Goal: Information Seeking & Learning: Learn about a topic

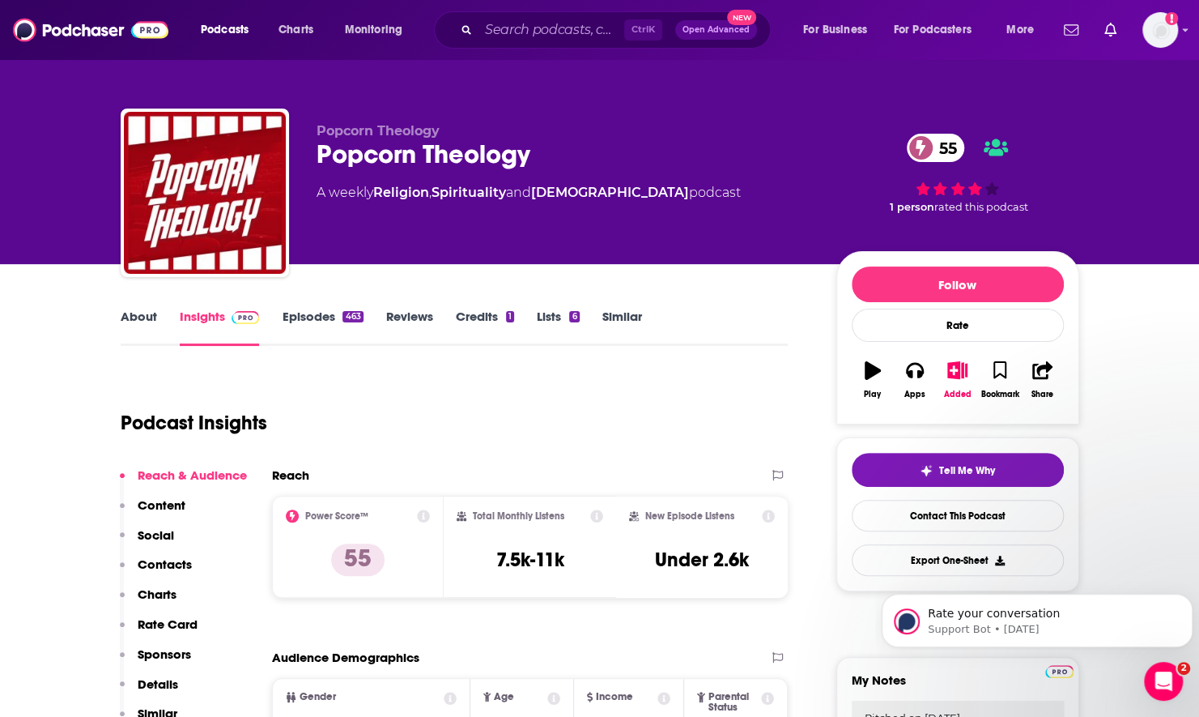
click at [144, 323] on link "About" at bounding box center [139, 327] width 36 height 37
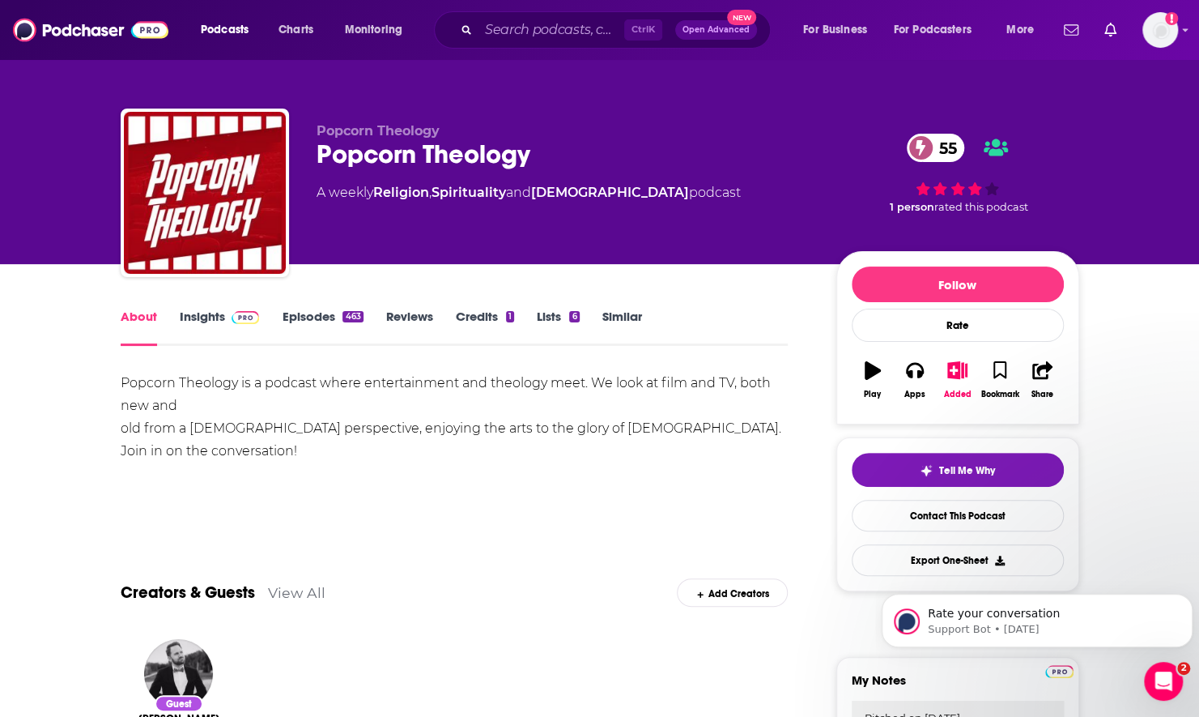
click at [194, 332] on link "Insights" at bounding box center [220, 327] width 80 height 37
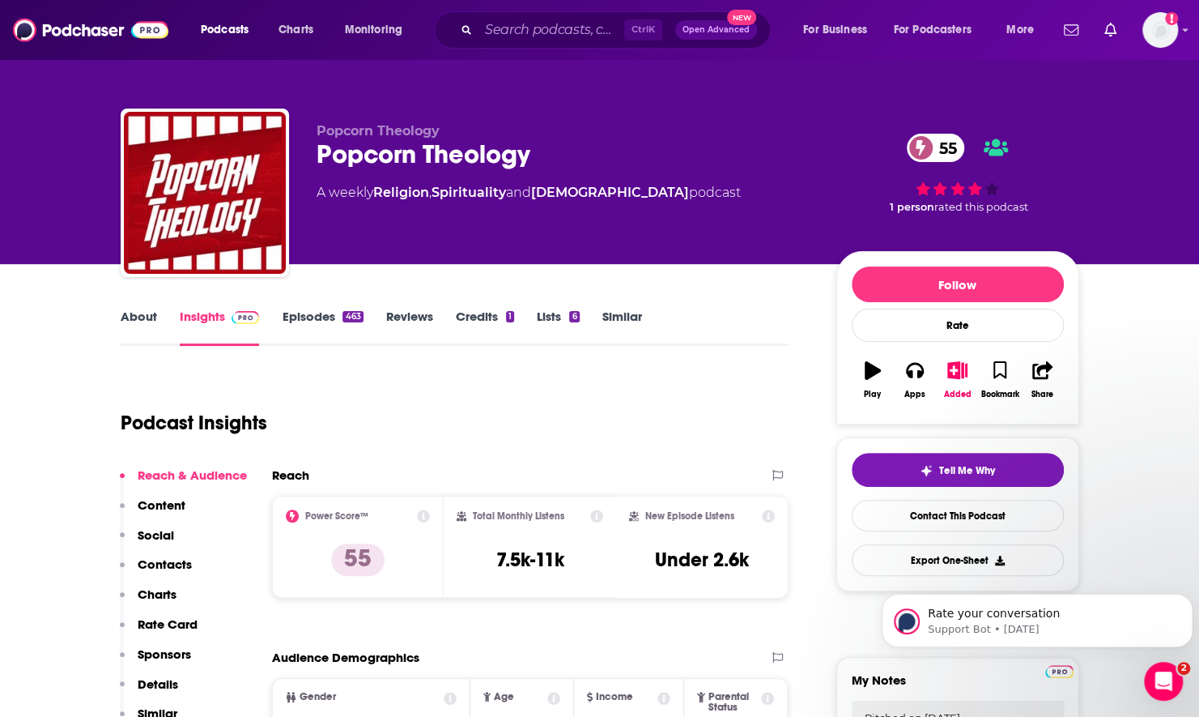
click at [124, 324] on link "About" at bounding box center [139, 327] width 36 height 37
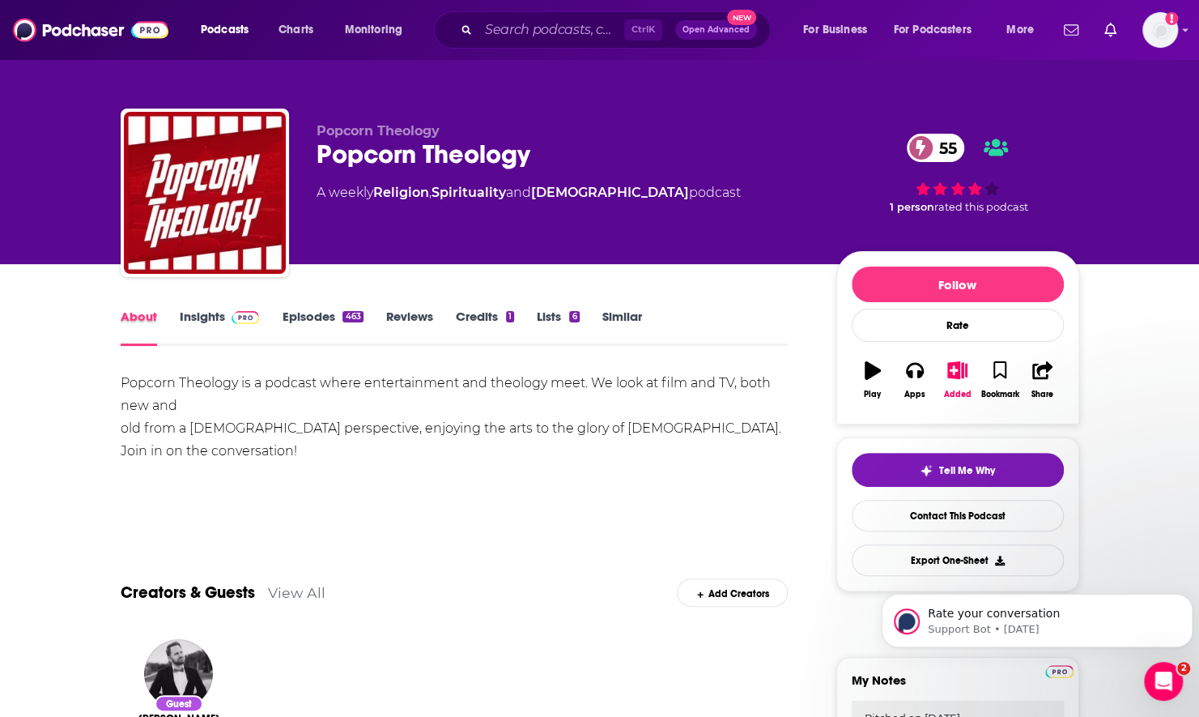
click at [177, 315] on div "About" at bounding box center [150, 327] width 59 height 37
click at [199, 313] on link "Insights" at bounding box center [220, 327] width 80 height 37
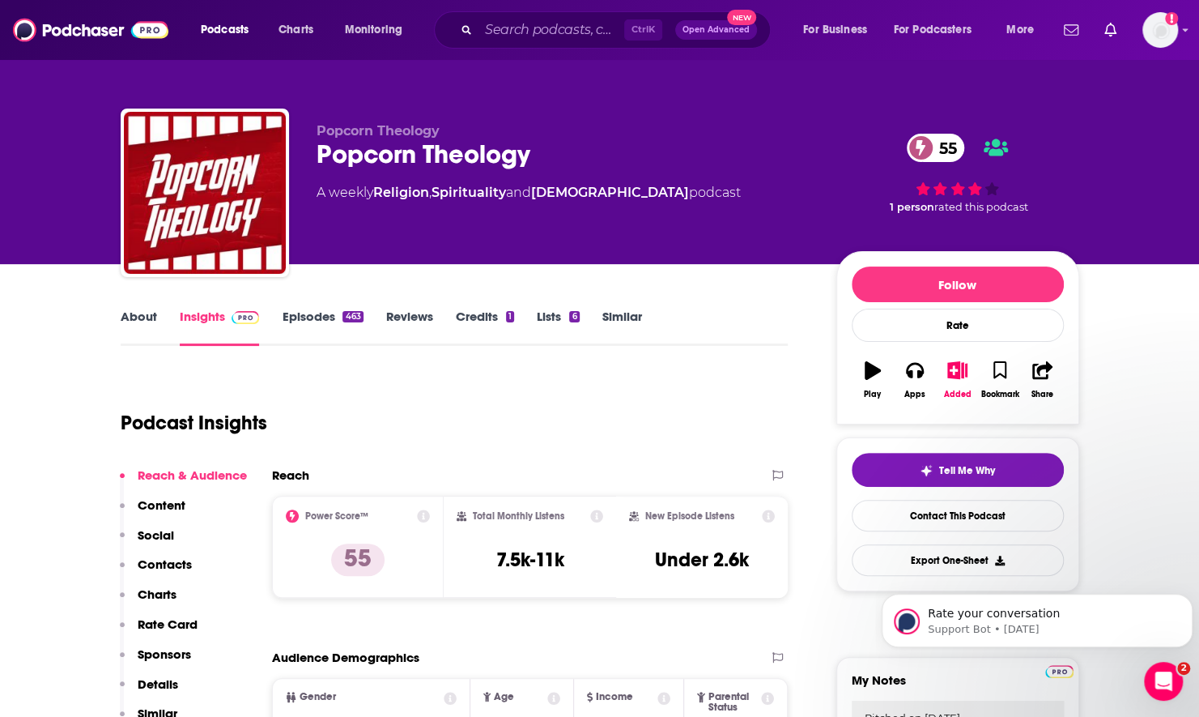
click at [147, 325] on link "About" at bounding box center [139, 327] width 36 height 37
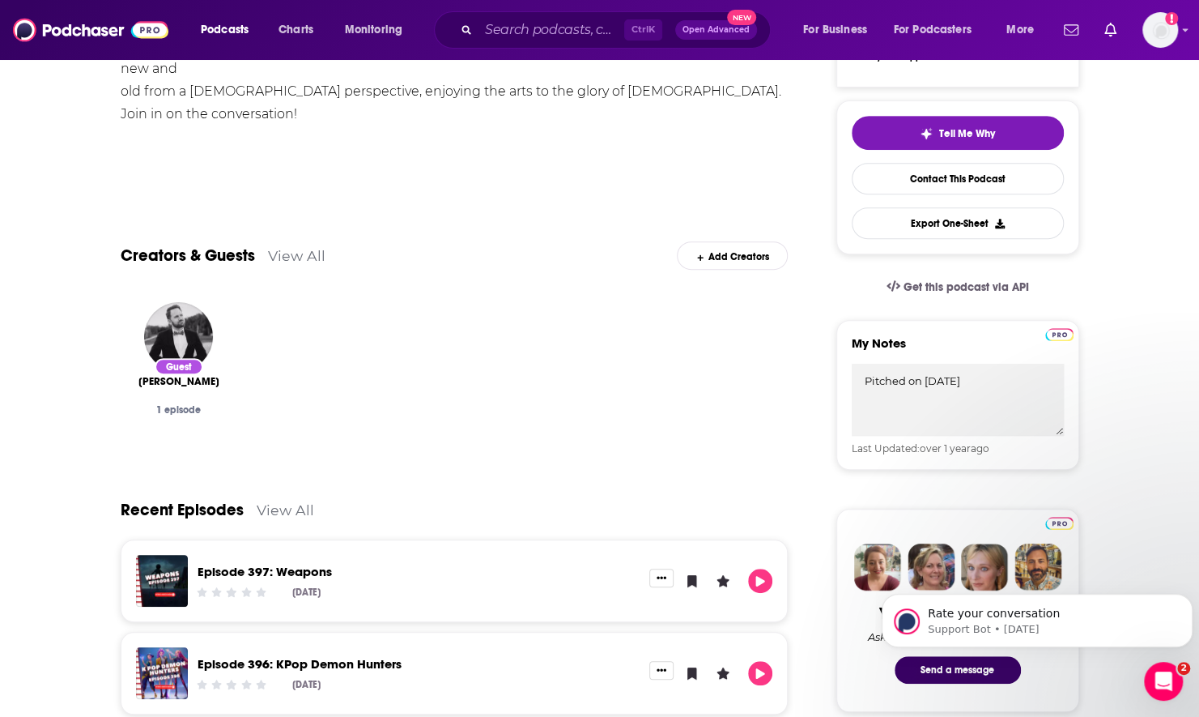
scroll to position [405, 0]
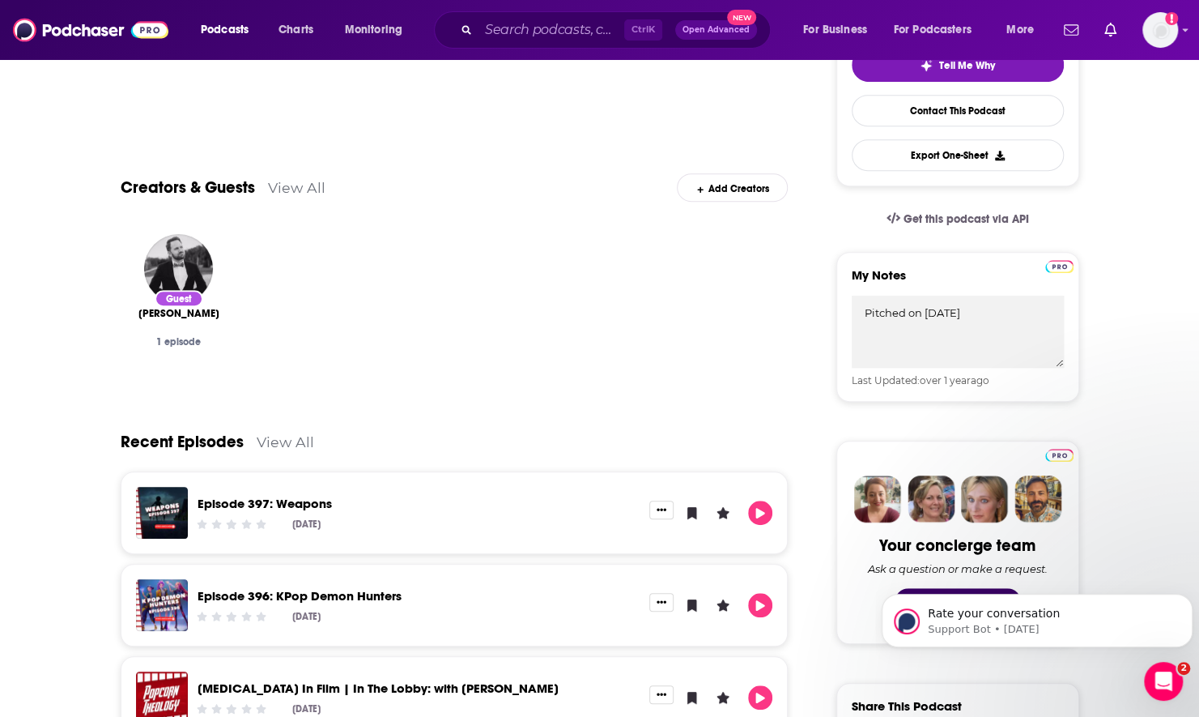
click at [772, 609] on div at bounding box center [710, 605] width 123 height 24
click at [764, 609] on icon "Play" at bounding box center [760, 605] width 13 height 11
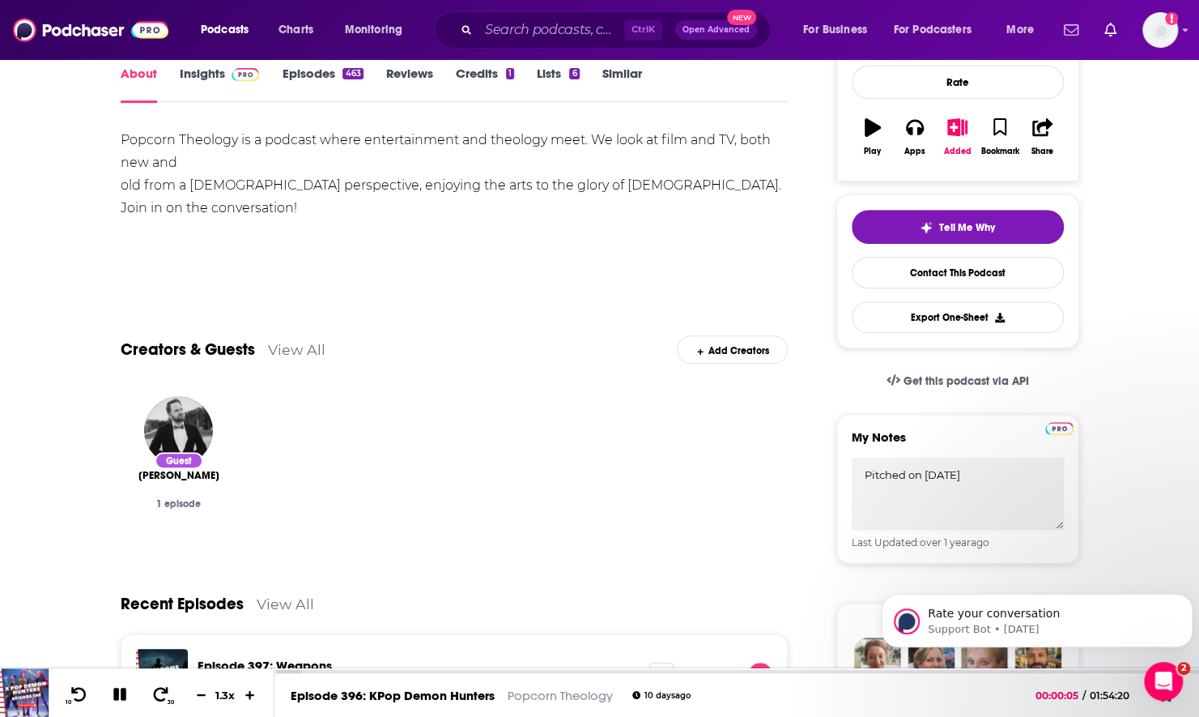
scroll to position [81, 0]
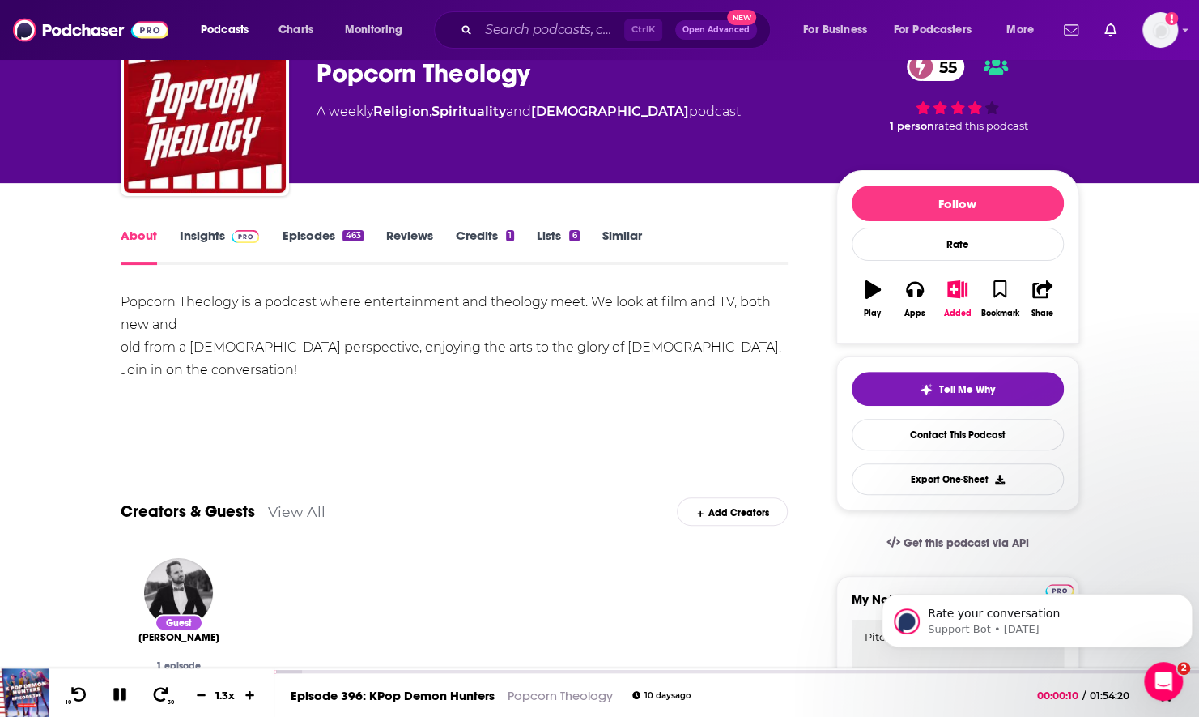
click at [206, 243] on link "Insights" at bounding box center [220, 246] width 80 height 37
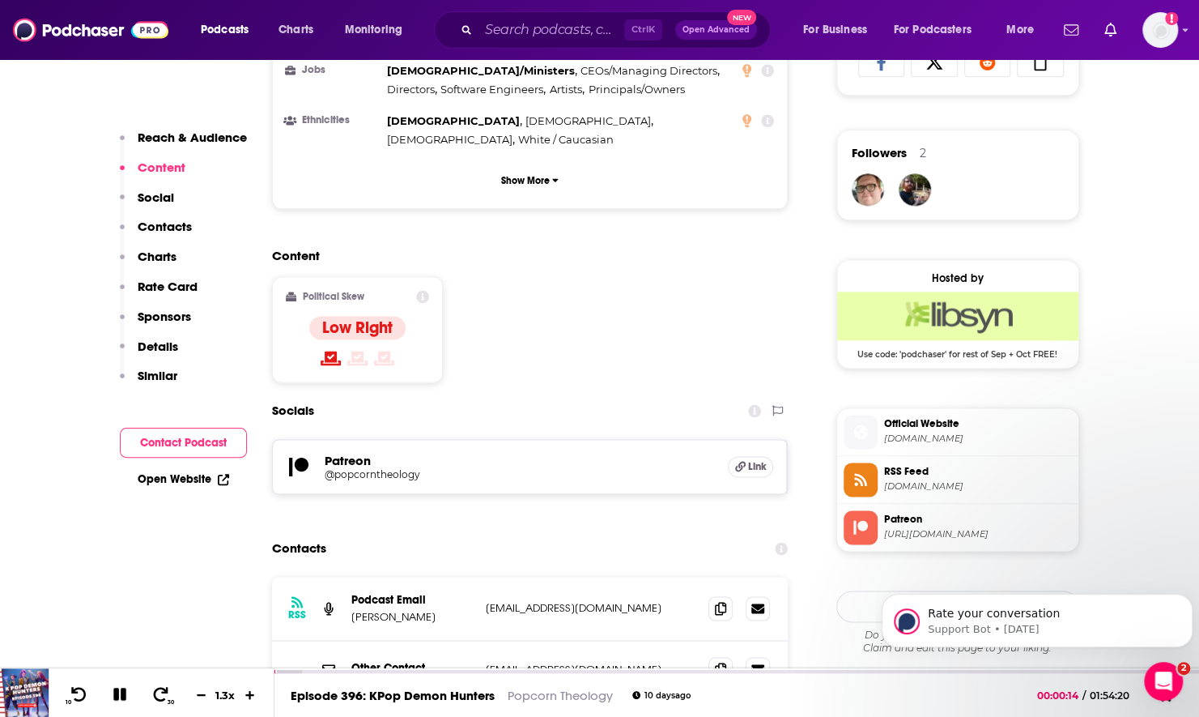
scroll to position [1134, 0]
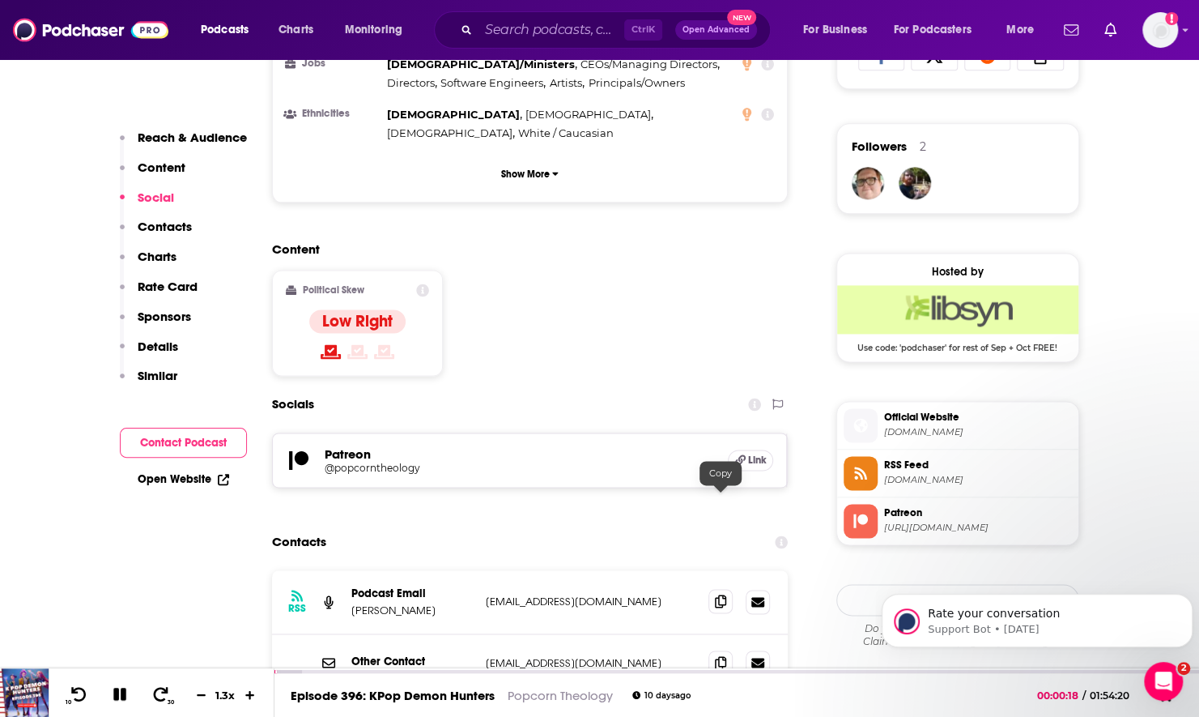
click at [717, 589] on span at bounding box center [721, 601] width 24 height 24
click at [721, 716] on icon at bounding box center [720, 722] width 11 height 13
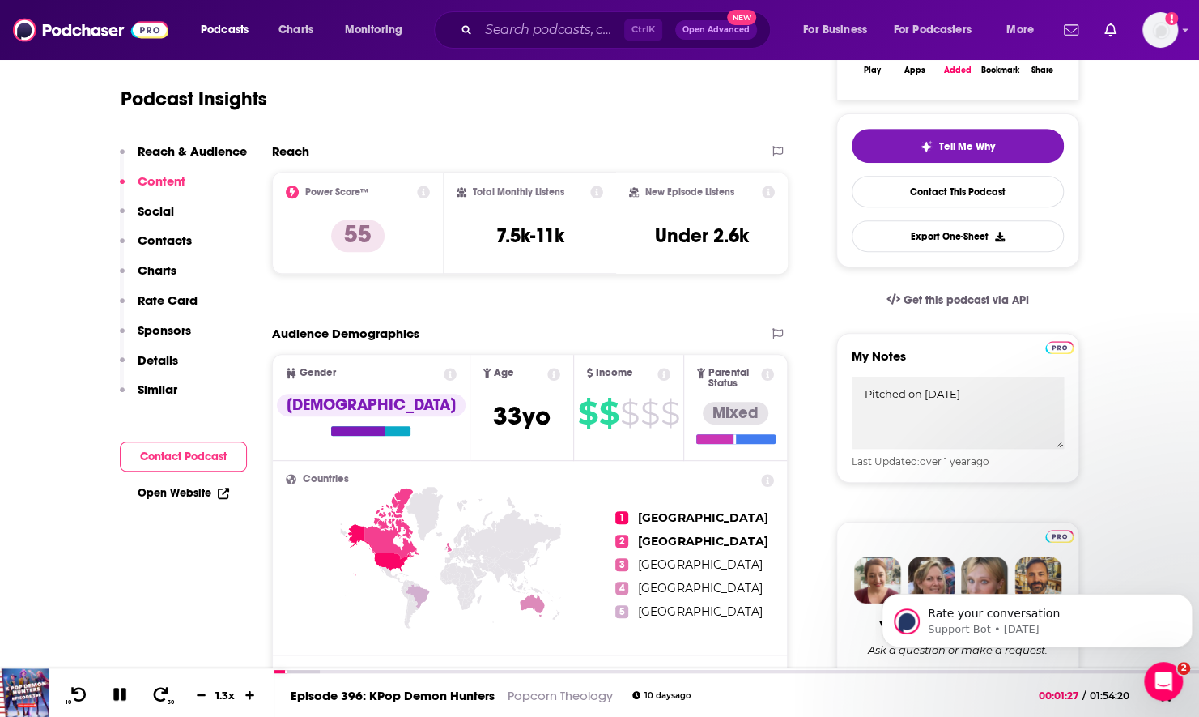
scroll to position [0, 0]
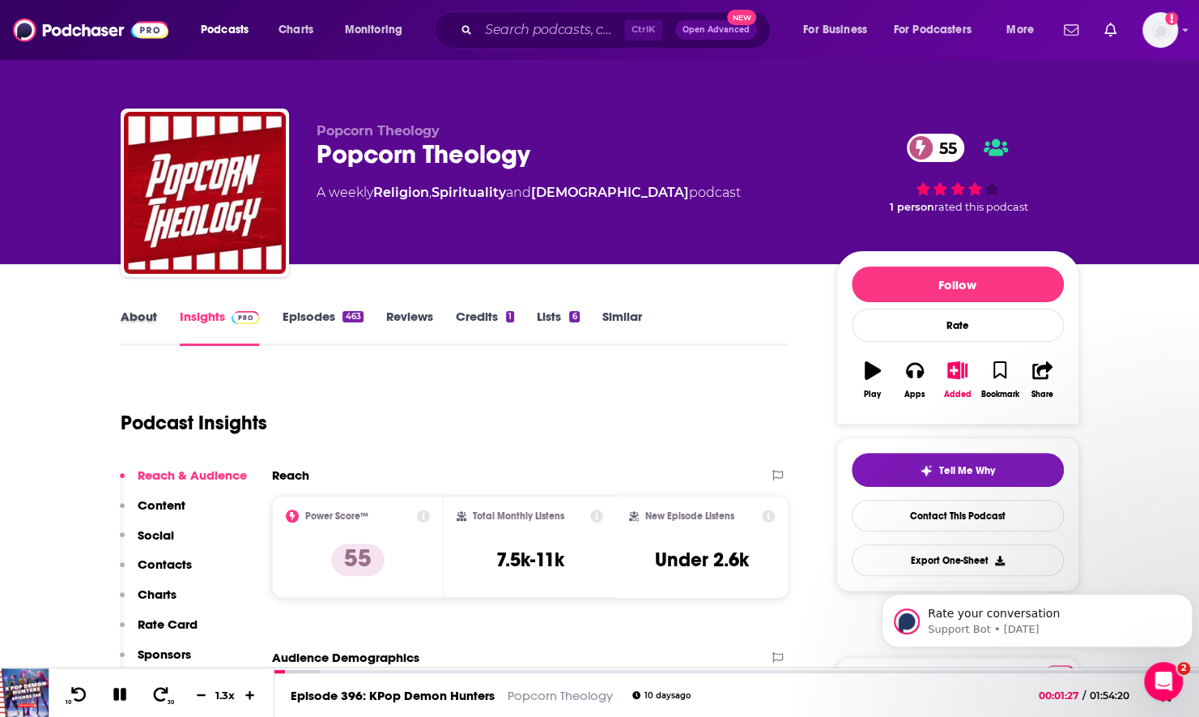
click at [164, 317] on div "About" at bounding box center [150, 327] width 59 height 37
click at [143, 320] on link "About" at bounding box center [139, 327] width 36 height 37
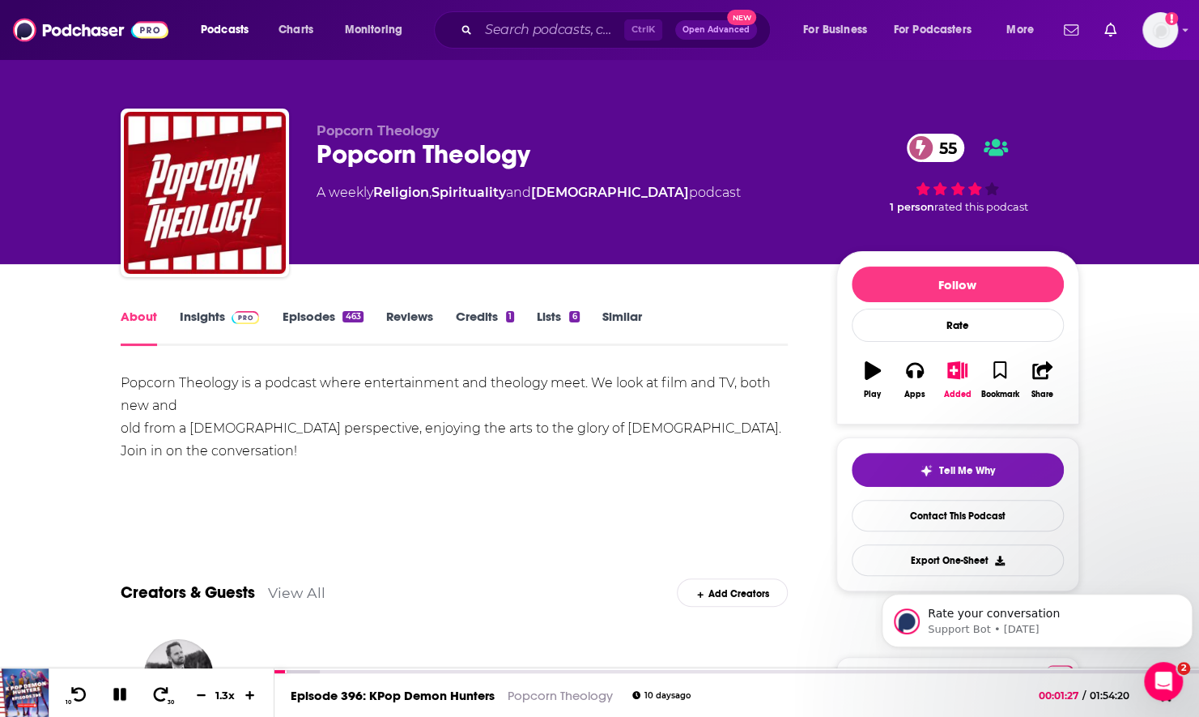
click at [321, 329] on link "Episodes 463" at bounding box center [322, 327] width 81 height 37
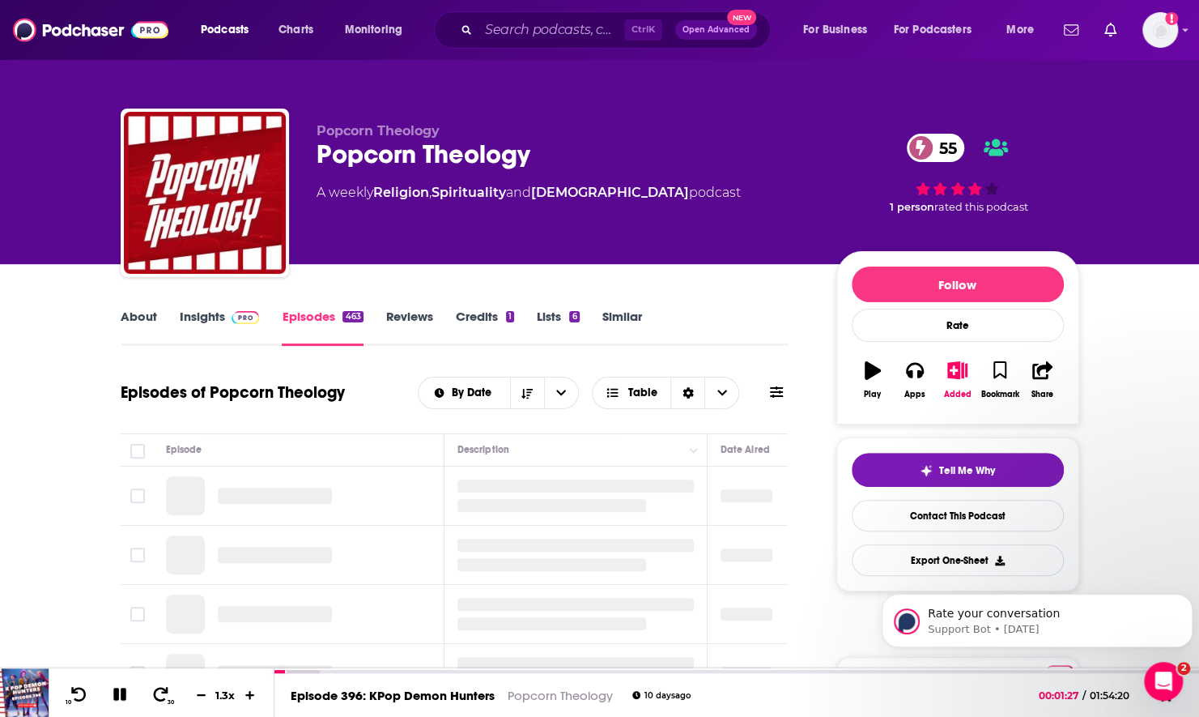
click at [782, 400] on button at bounding box center [776, 392] width 23 height 17
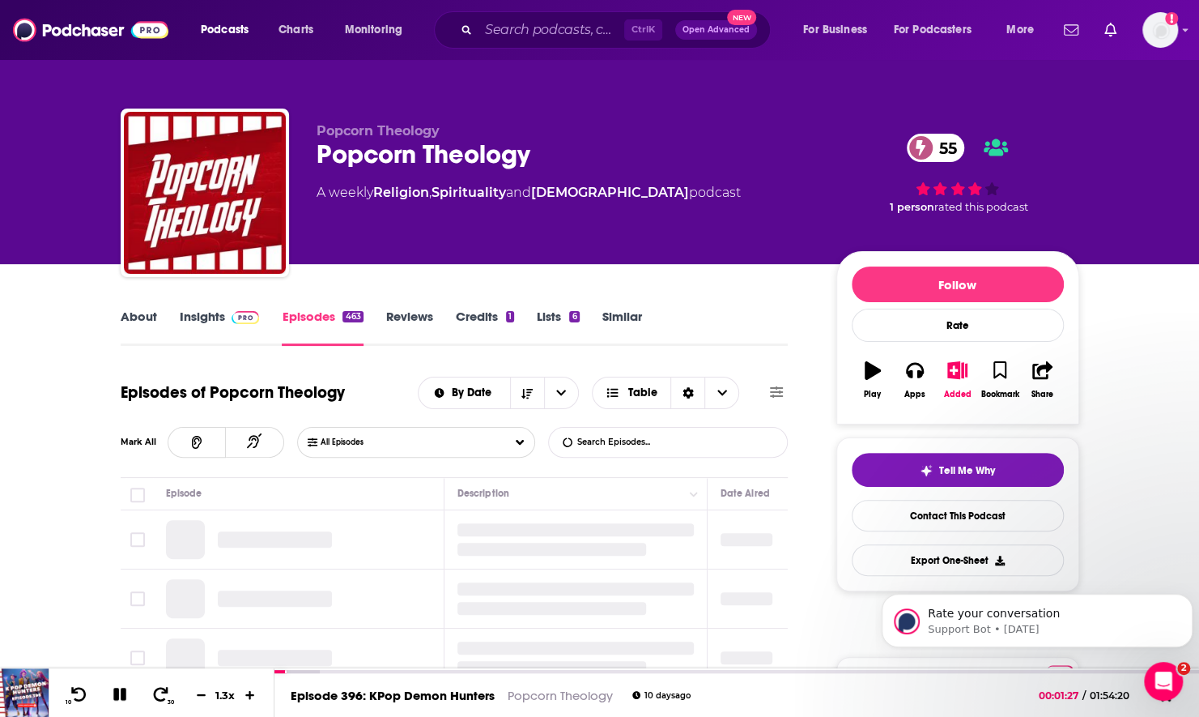
click at [664, 437] on input "List Search Input" at bounding box center [633, 442] width 169 height 29
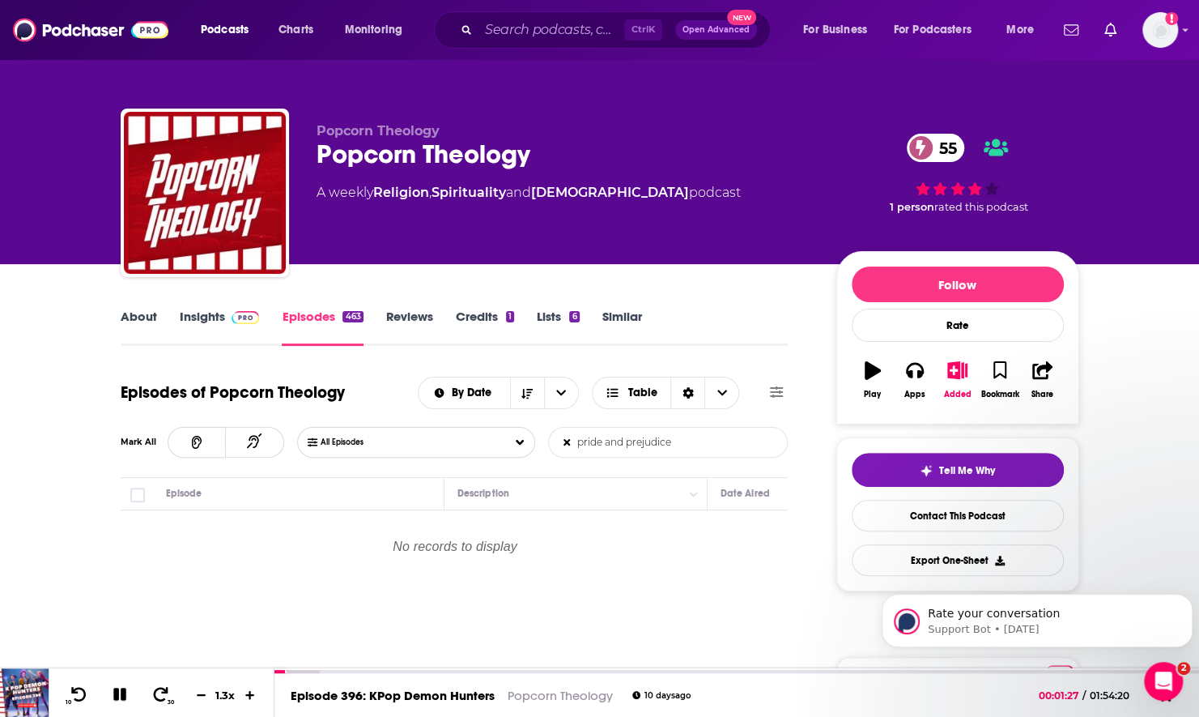
type input "pride and prejudice"
click at [568, 441] on icon at bounding box center [567, 442] width 6 height 6
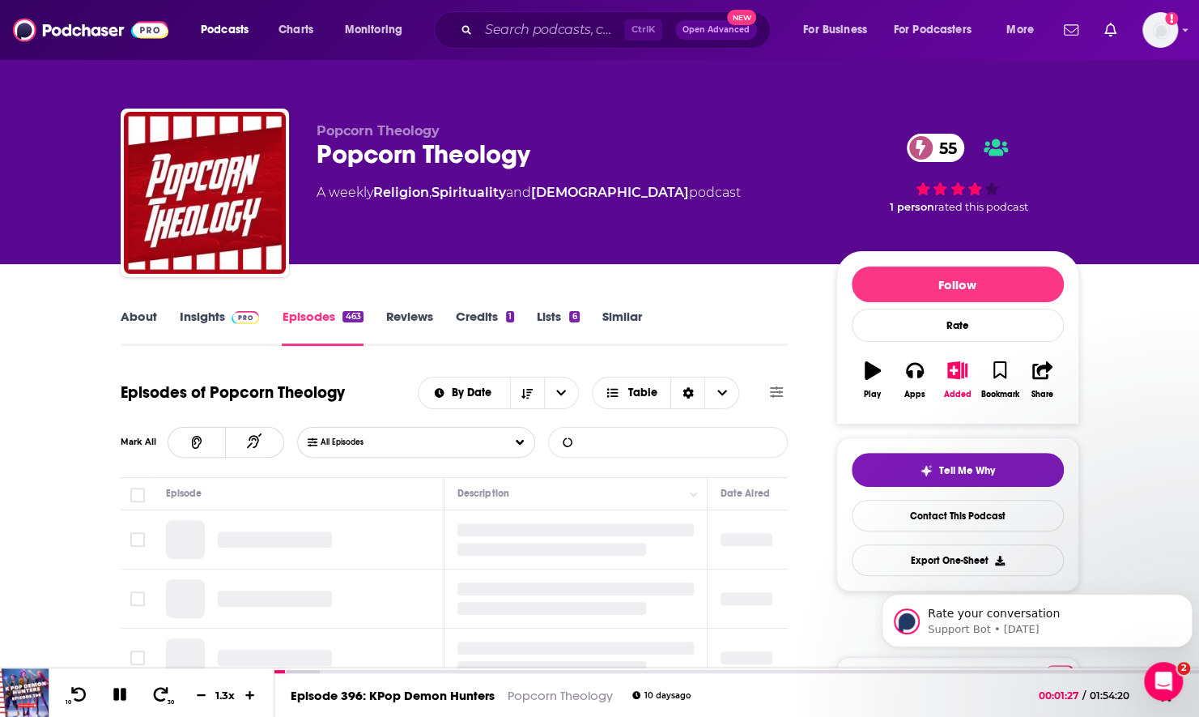
click at [581, 442] on input "List Search Input" at bounding box center [633, 442] width 169 height 29
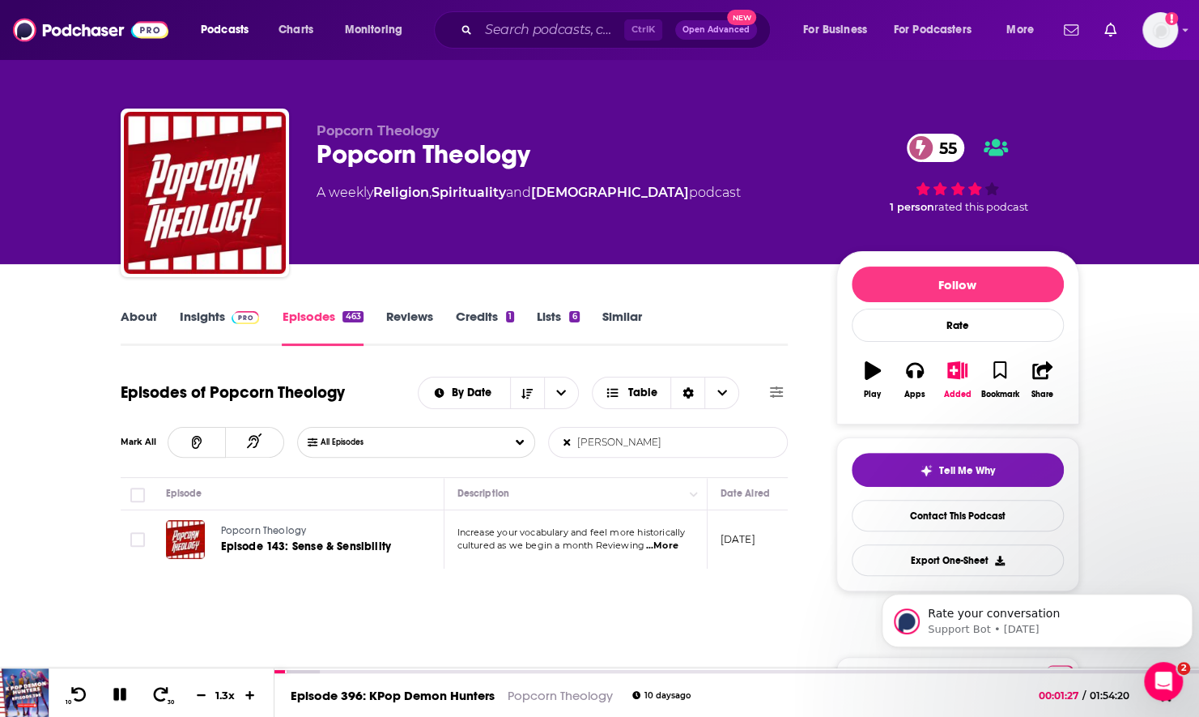
type input "[PERSON_NAME]"
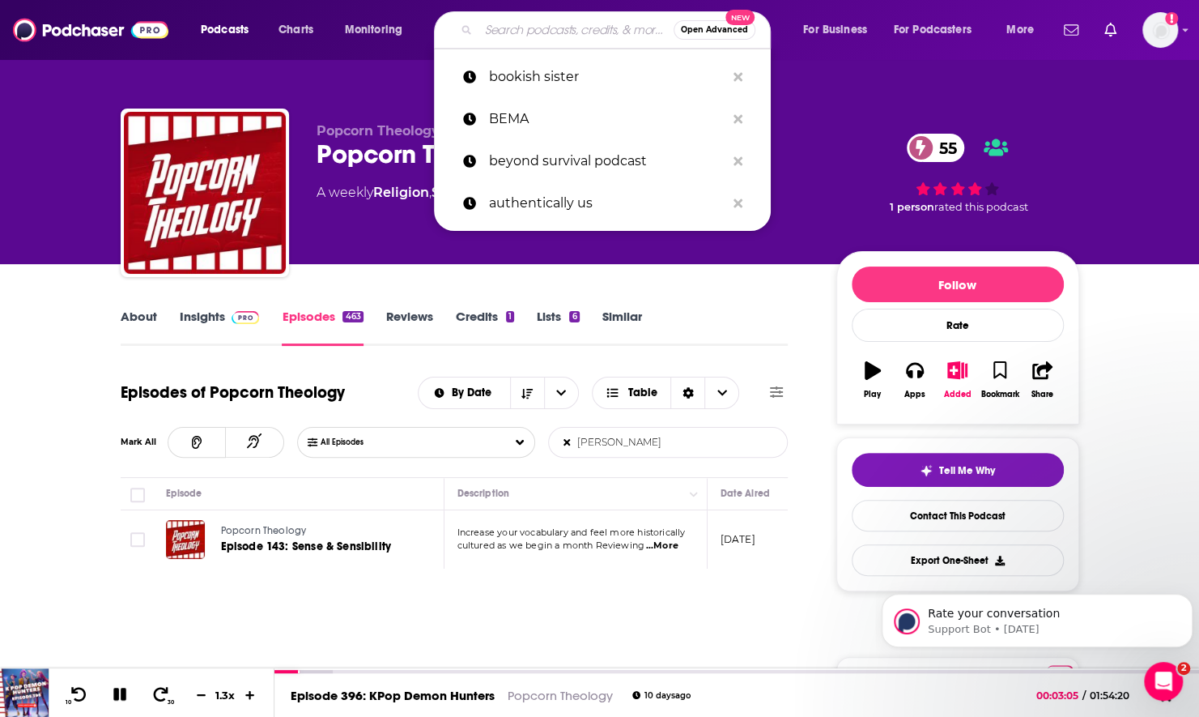
click at [538, 26] on input "Search podcasts, credits, & more..." at bounding box center [576, 30] width 195 height 26
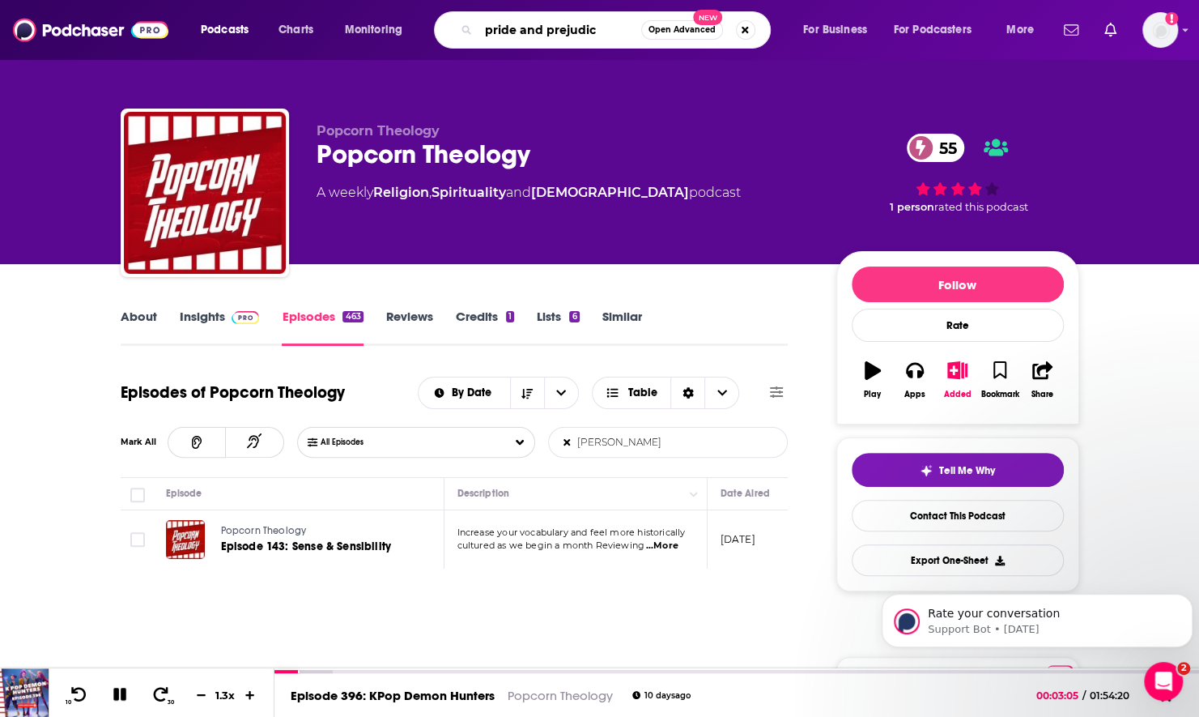
type input "pride and prejudice"
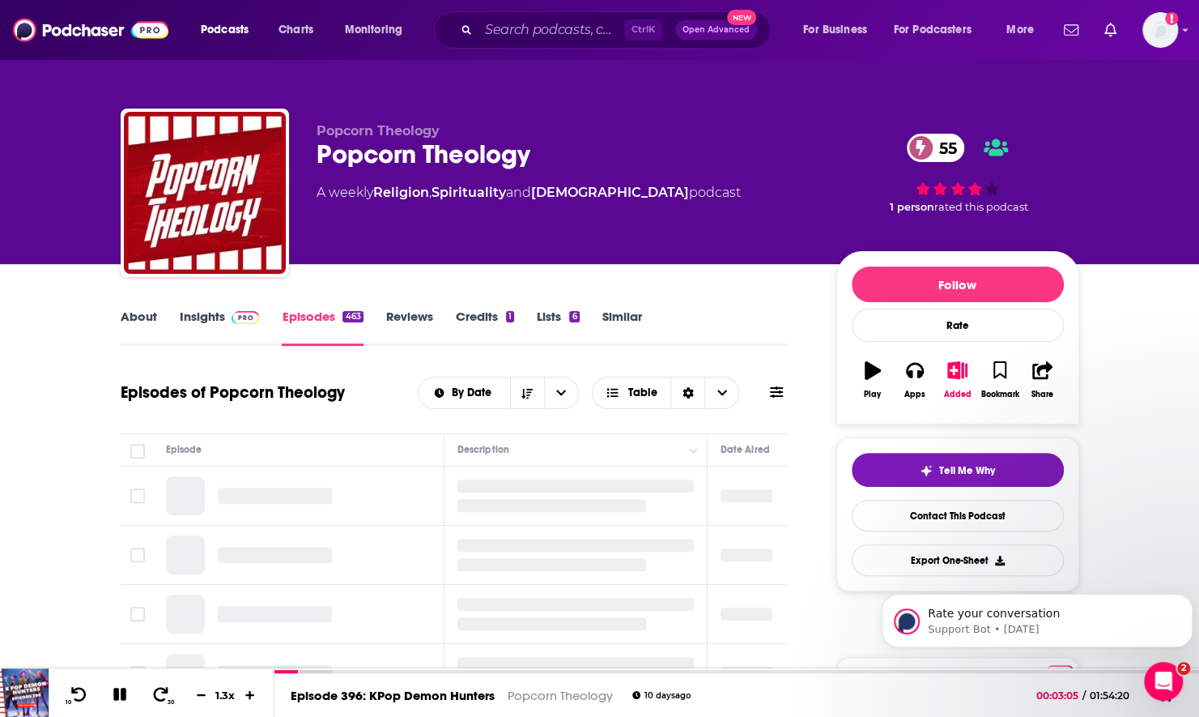
click at [768, 390] on button at bounding box center [776, 392] width 23 height 17
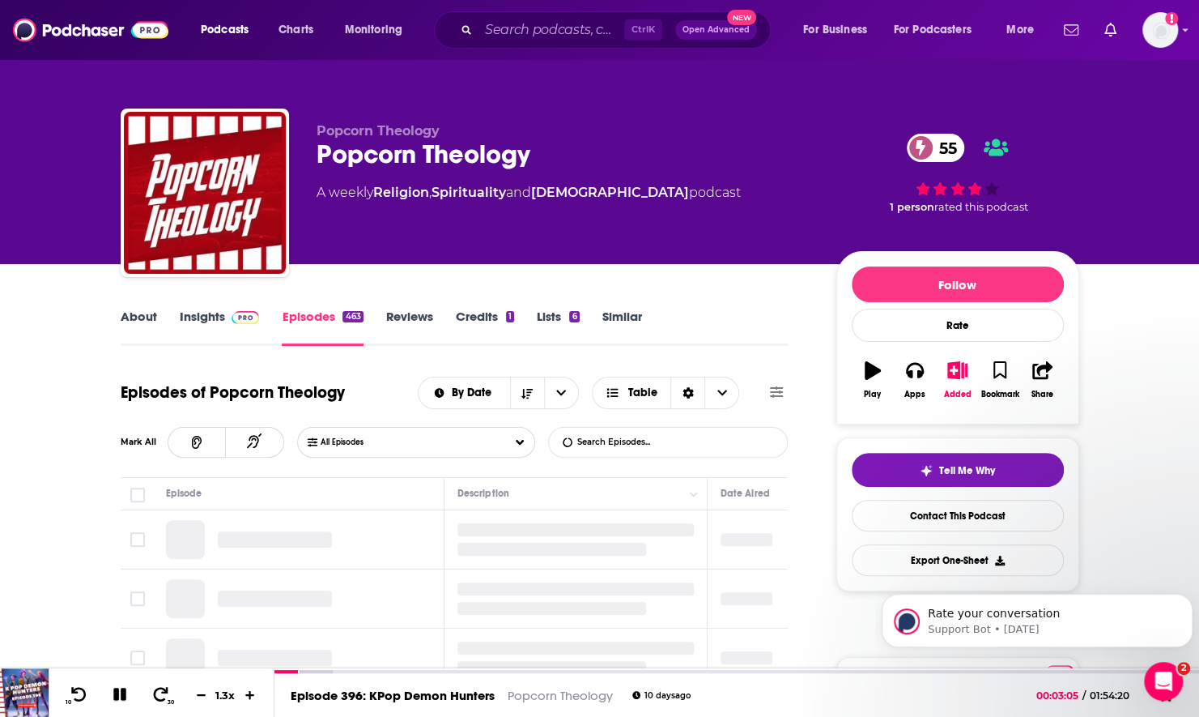
click at [677, 443] on input "List Search Input" at bounding box center [633, 442] width 169 height 29
type input "d"
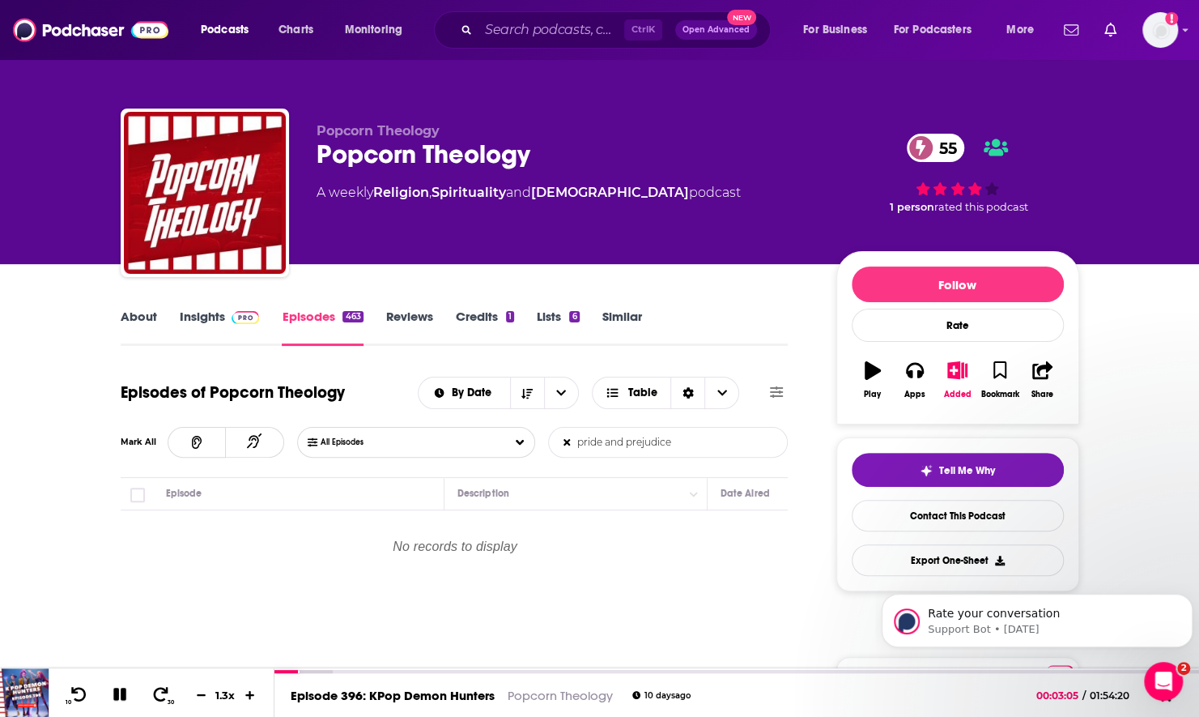
click at [677, 443] on input "pride and prejudice" at bounding box center [633, 442] width 169 height 29
type input "pride and prejudice"
click at [566, 441] on icon at bounding box center [567, 442] width 6 height 6
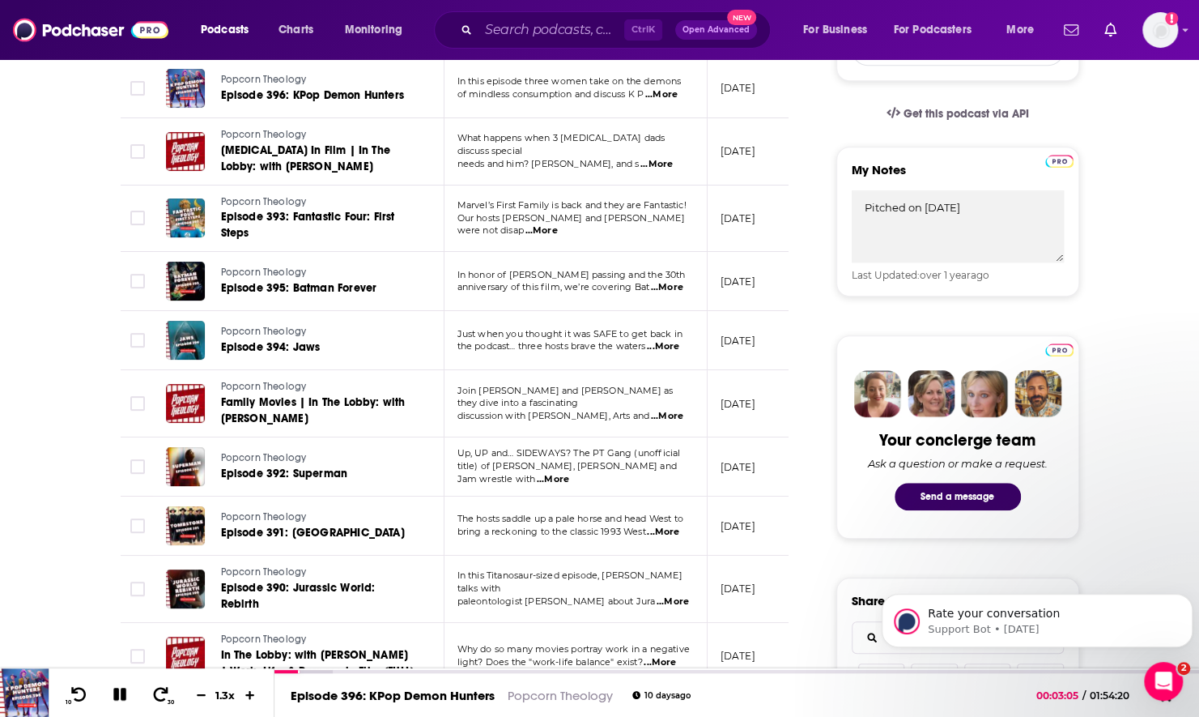
scroll to position [567, 0]
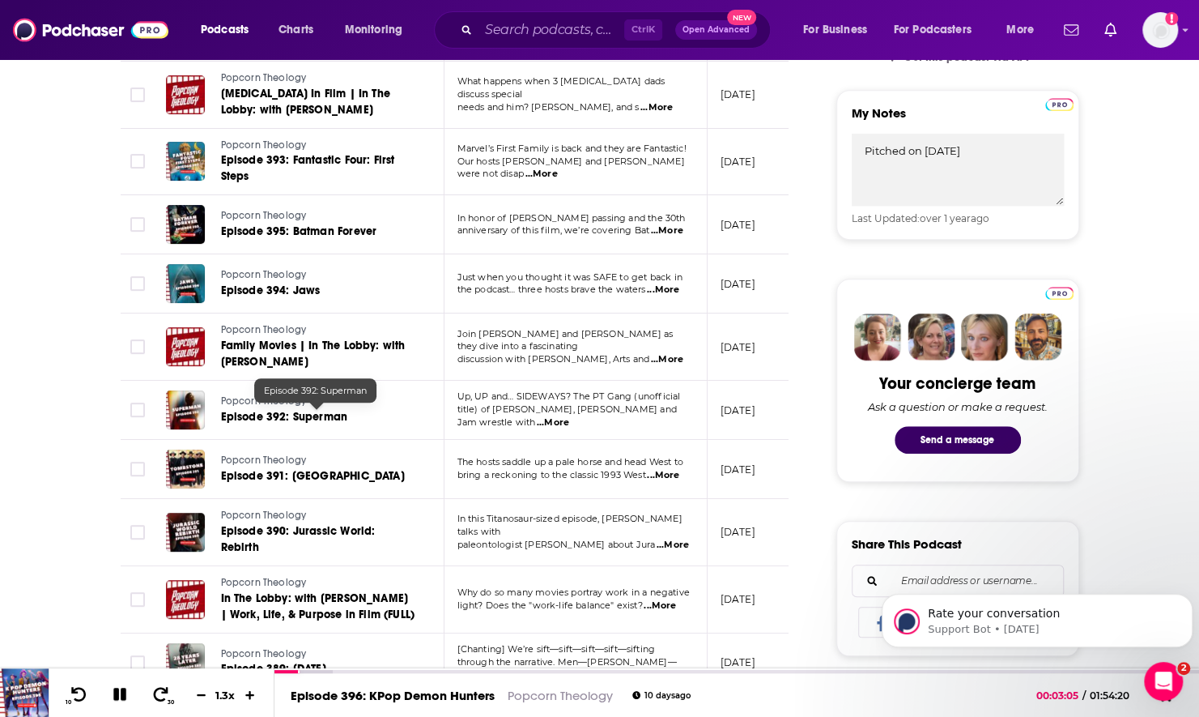
click at [326, 418] on span "Episode 392: Superman" at bounding box center [284, 417] width 127 height 14
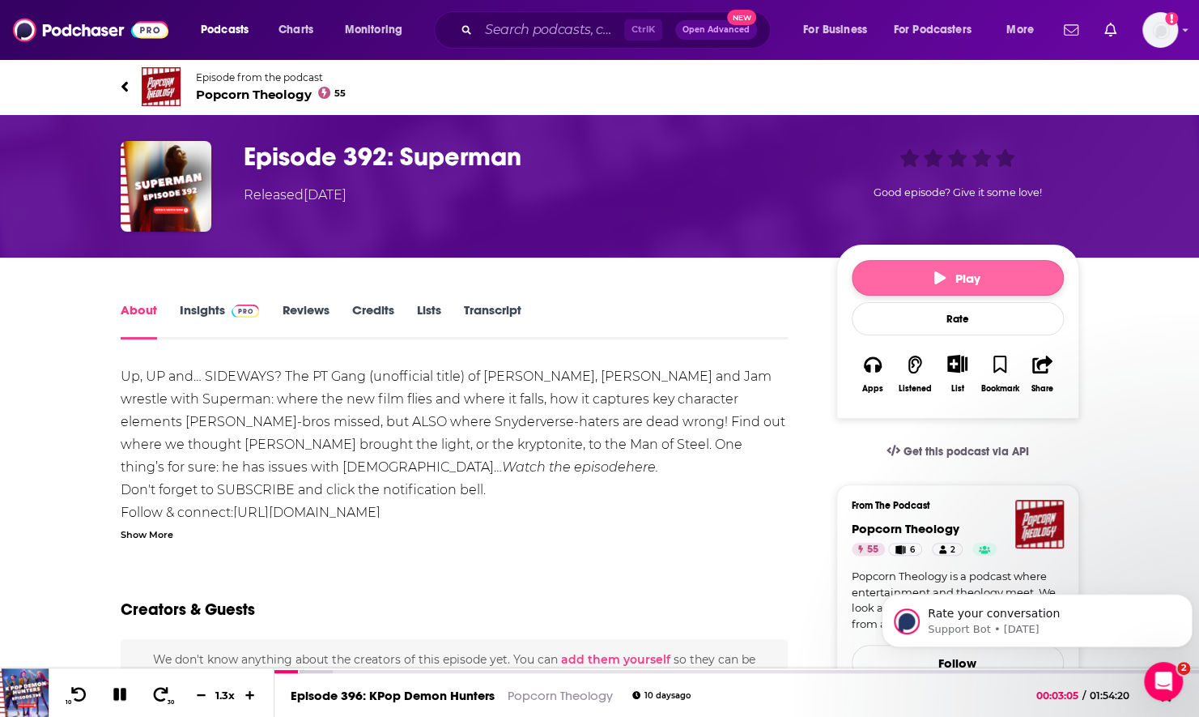
click at [944, 275] on icon "button" at bounding box center [939, 277] width 11 height 13
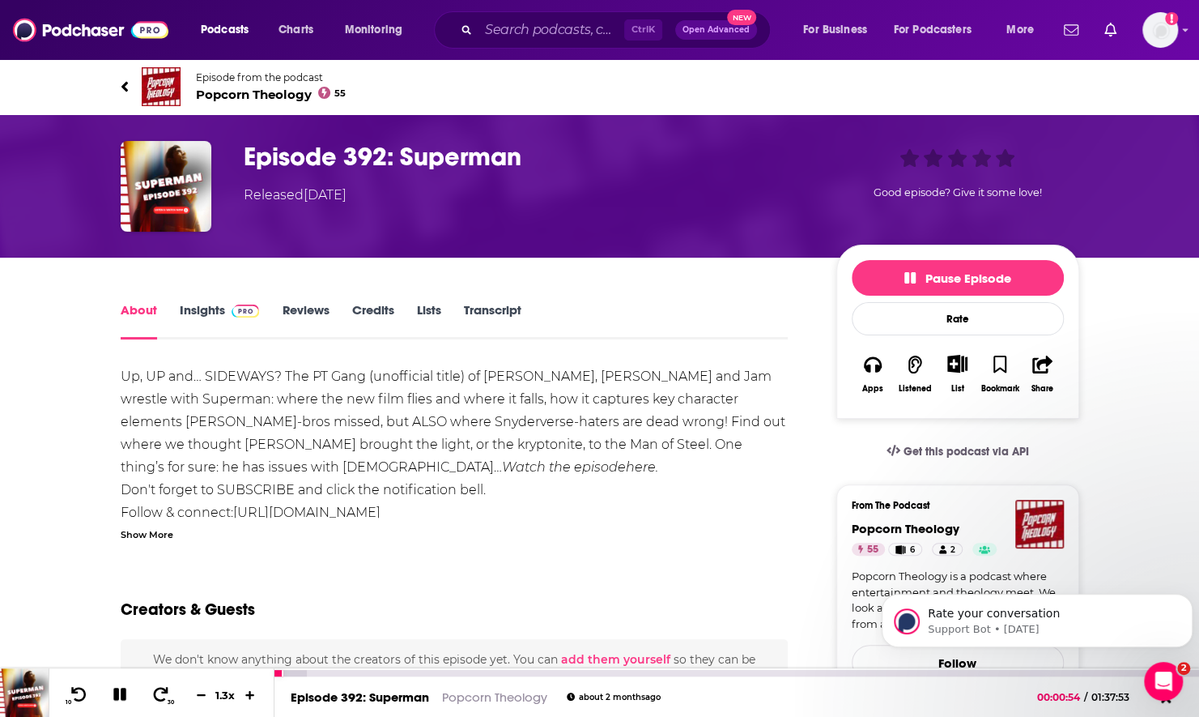
click at [126, 695] on icon at bounding box center [120, 694] width 19 height 15
click at [168, 697] on icon at bounding box center [161, 694] width 20 height 16
click at [168, 693] on icon at bounding box center [161, 694] width 20 height 16
click at [570, 36] on input "Search podcasts, credits, & more..." at bounding box center [552, 30] width 146 height 26
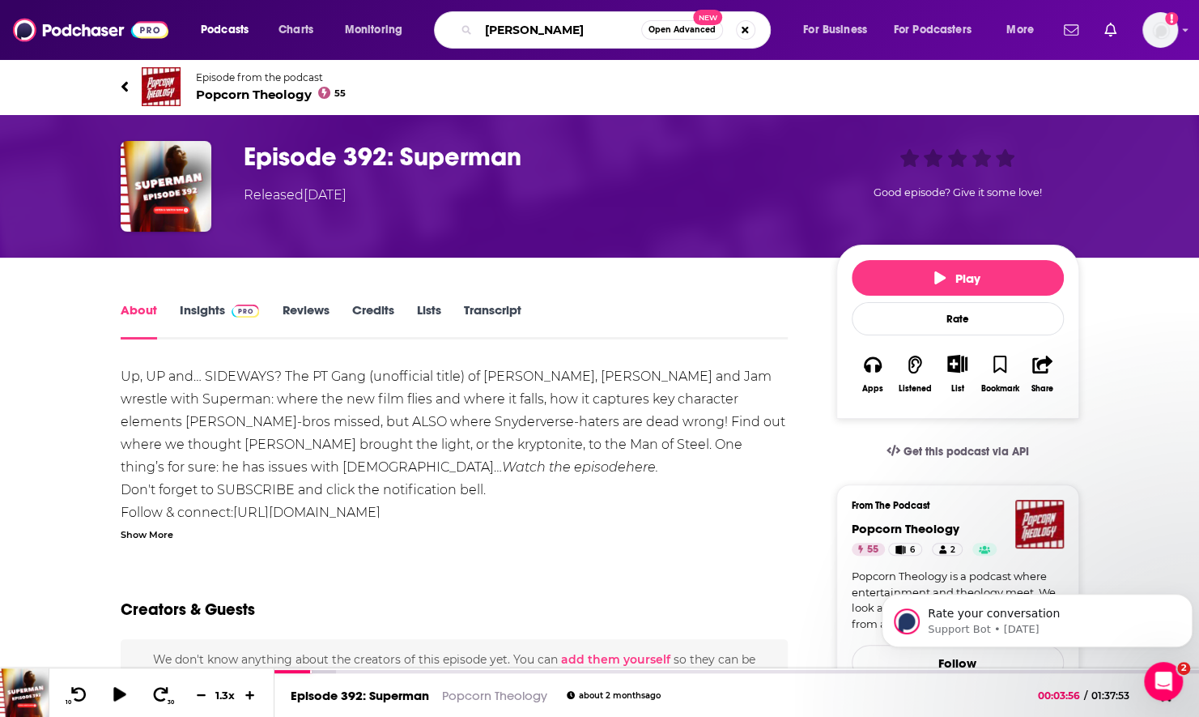
type input "[PERSON_NAME]"
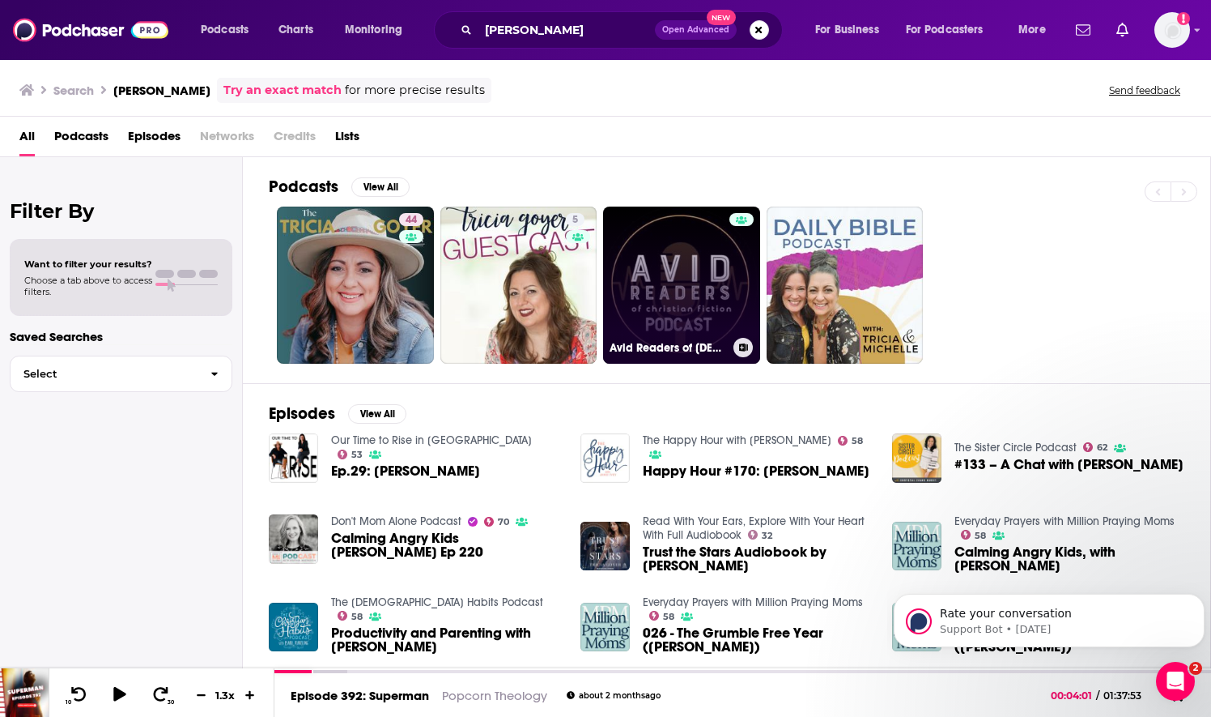
click at [698, 289] on link "Avid Readers of [DEMOGRAPHIC_DATA] Fiction Podcast" at bounding box center [681, 284] width 157 height 157
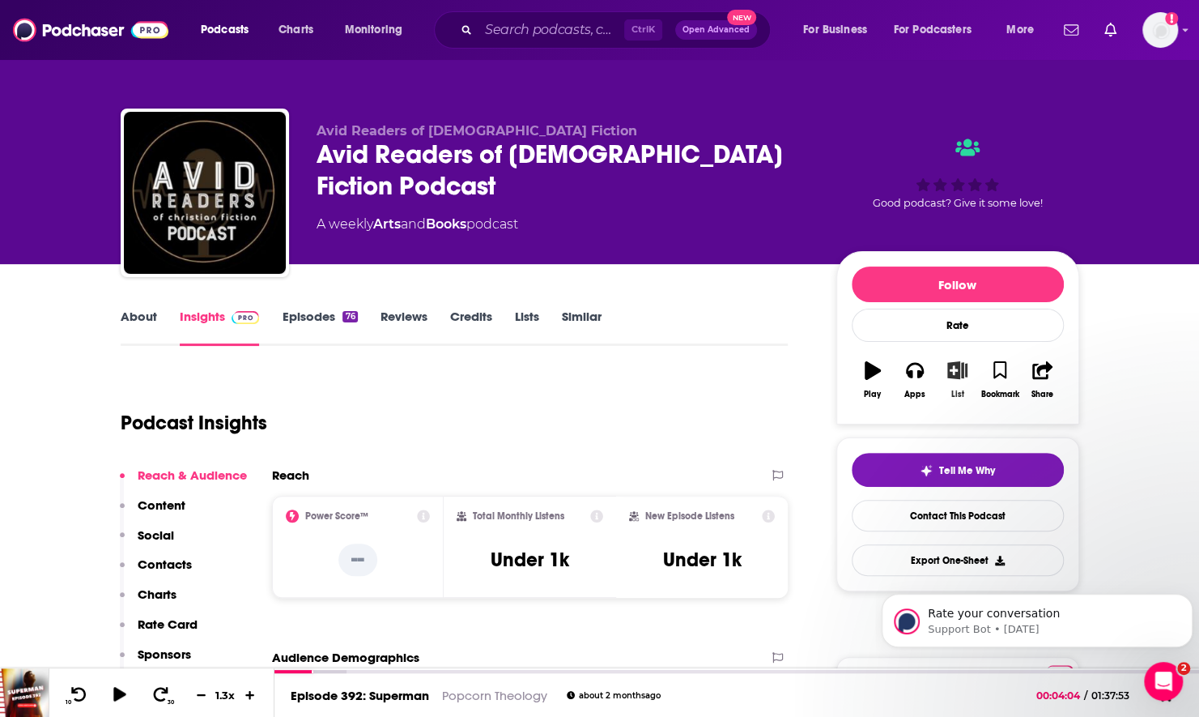
click at [954, 370] on icon "button" at bounding box center [957, 370] width 20 height 18
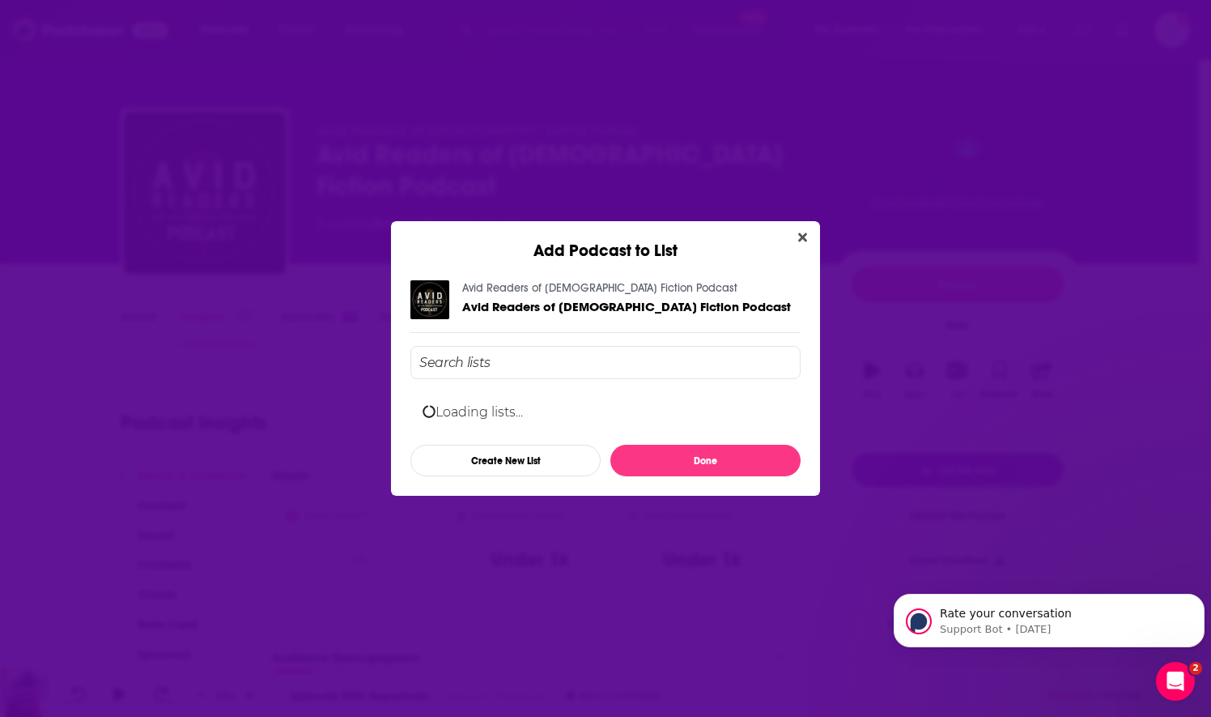
click at [589, 355] on input "Add Podcast To List" at bounding box center [606, 362] width 390 height 33
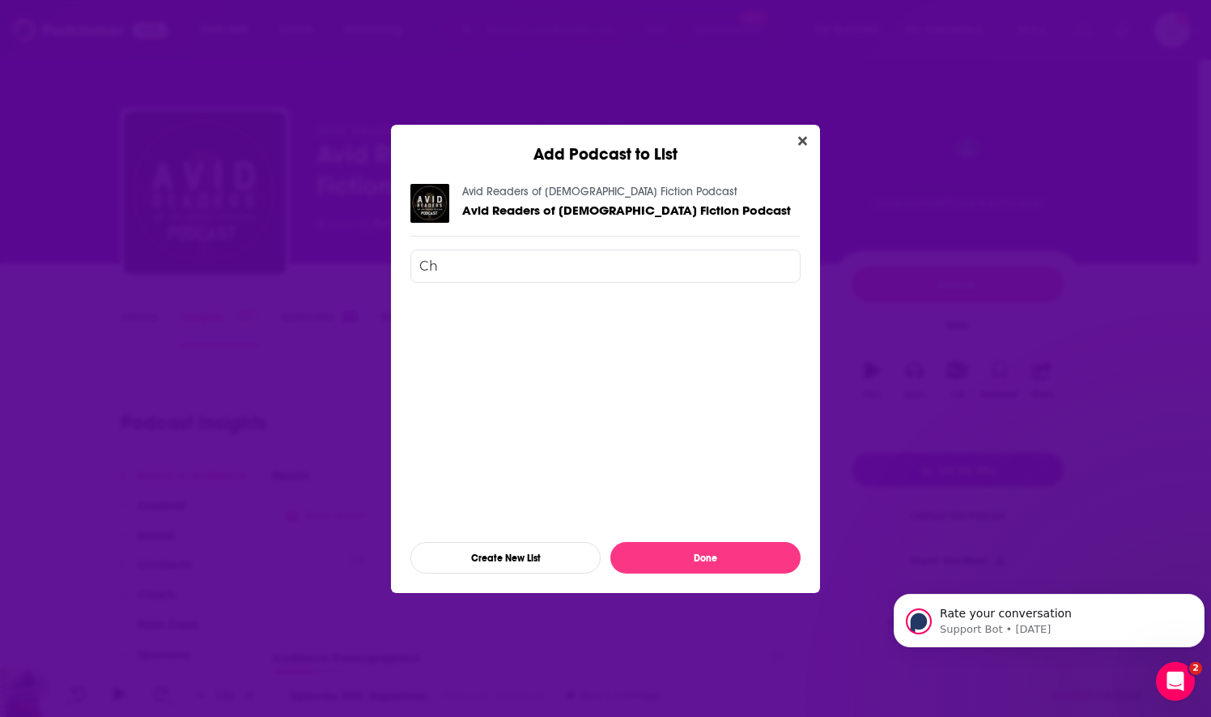
type input "C"
click at [589, 355] on div "Fiction [DEMOGRAPHIC_DATA] Writing" at bounding box center [606, 353] width 390 height 36
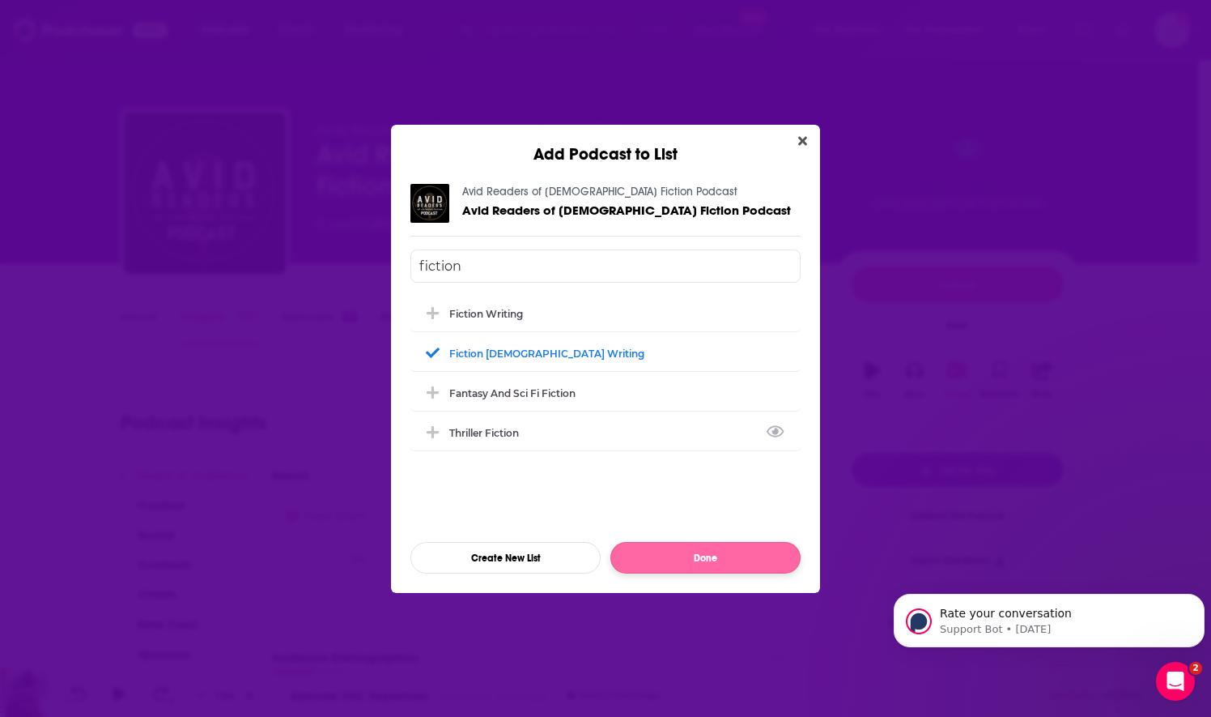
type input "fiction"
click at [645, 560] on button "Done" at bounding box center [706, 558] width 190 height 32
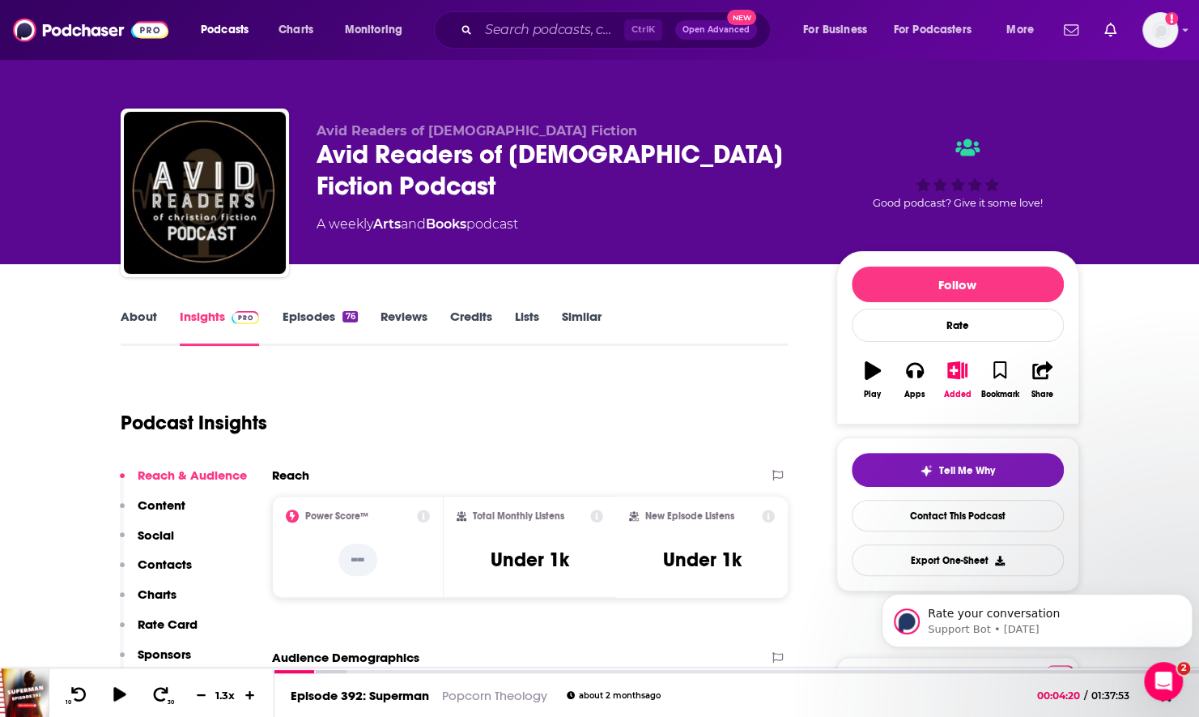
click at [283, 313] on link "Episodes 76" at bounding box center [319, 327] width 75 height 37
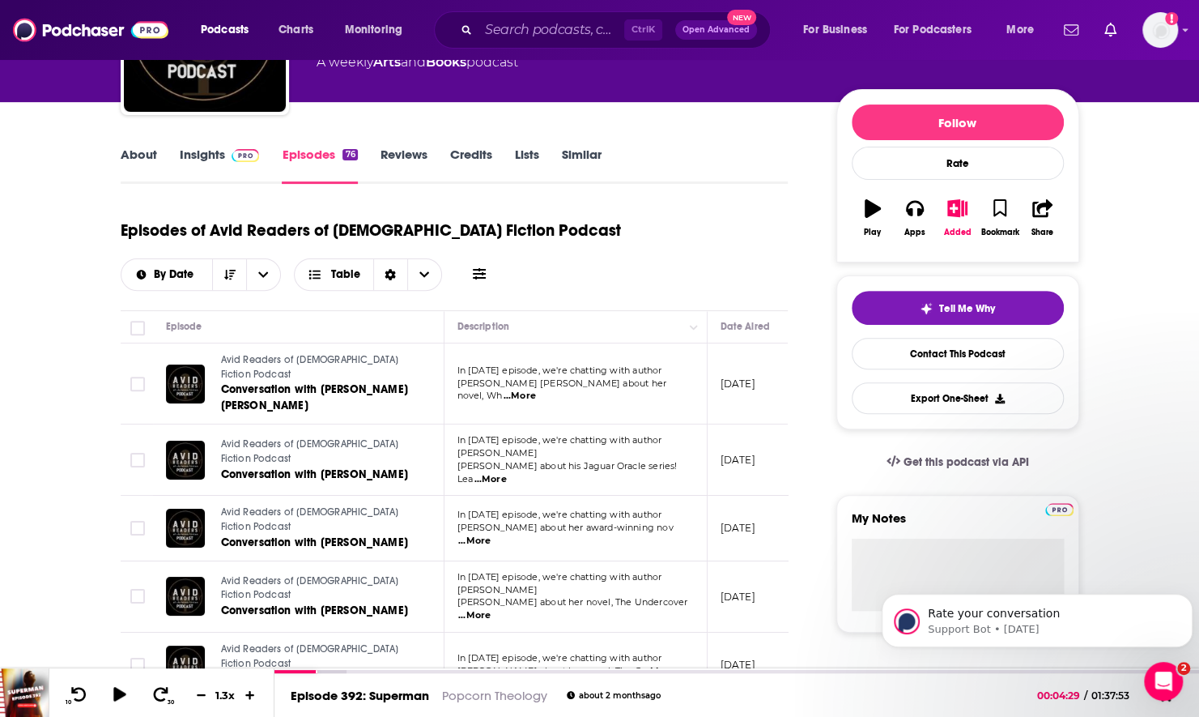
scroll to position [81, 0]
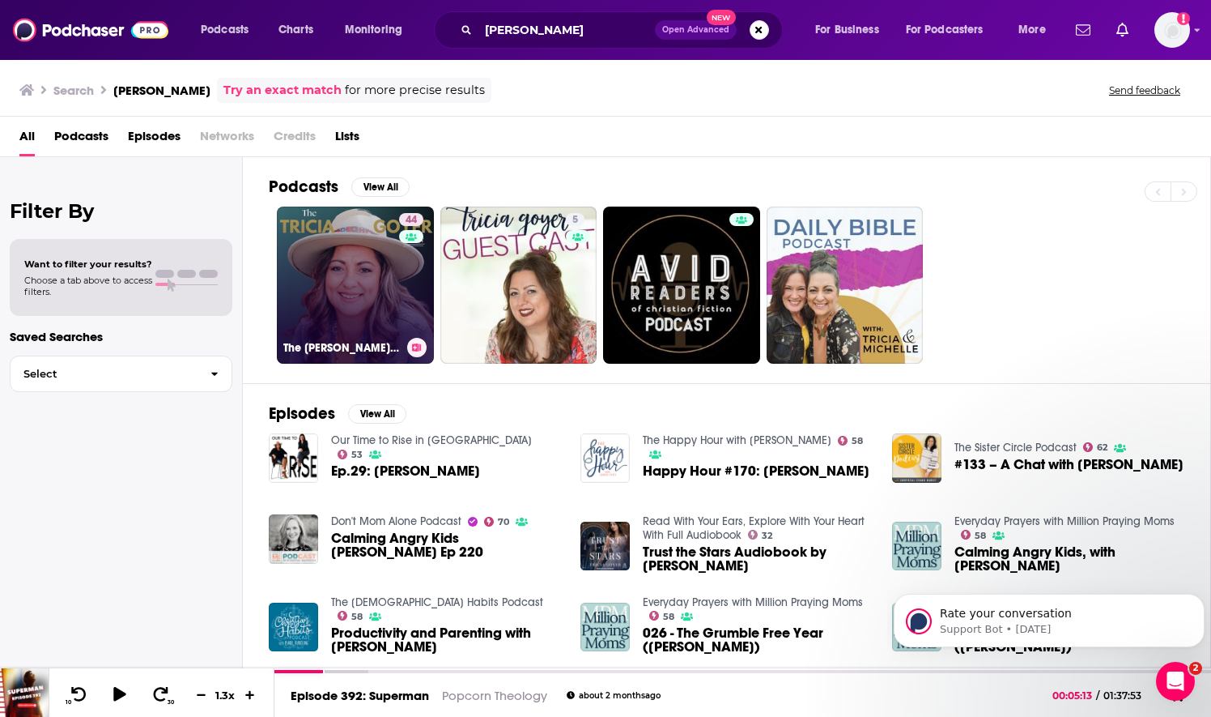
click at [349, 287] on link "44 The [PERSON_NAME] Show" at bounding box center [355, 284] width 157 height 157
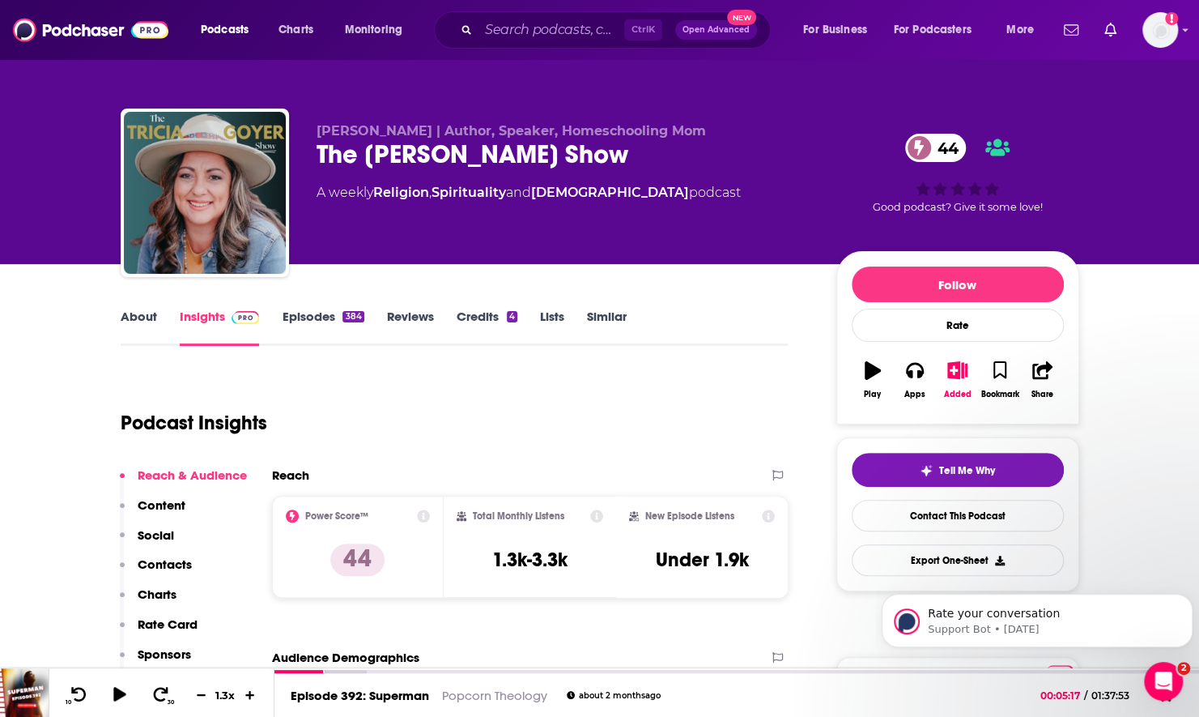
click at [329, 316] on link "Episodes 384" at bounding box center [323, 327] width 82 height 37
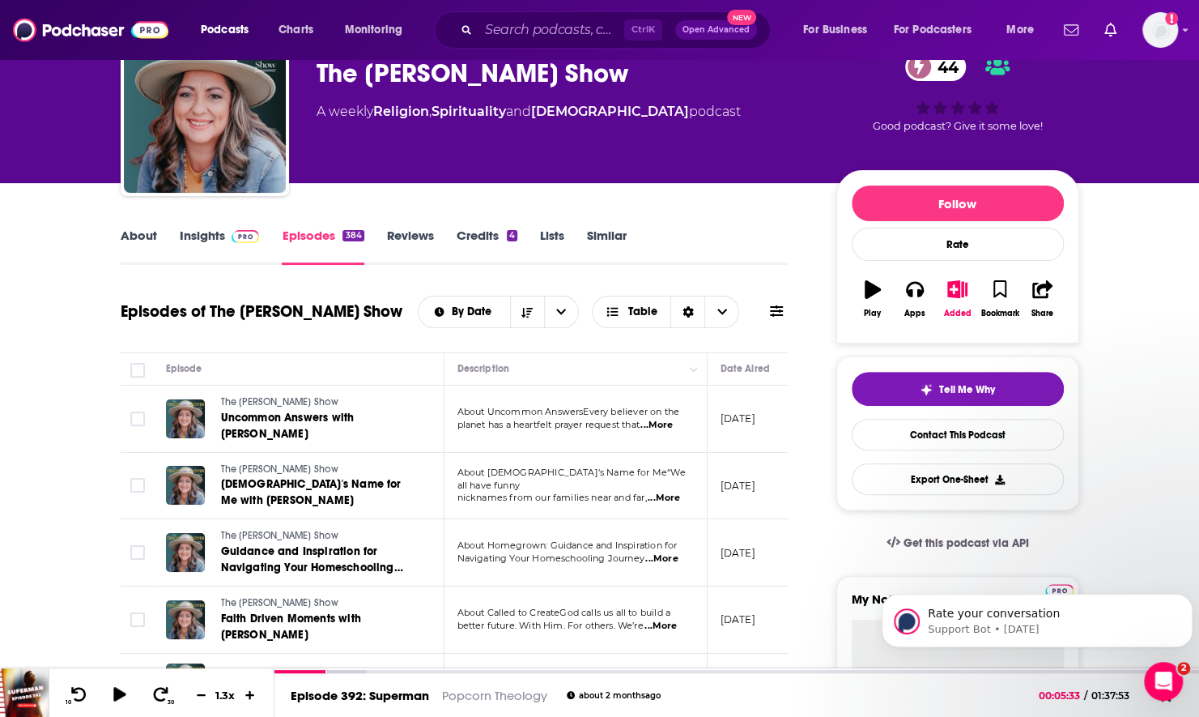
scroll to position [162, 0]
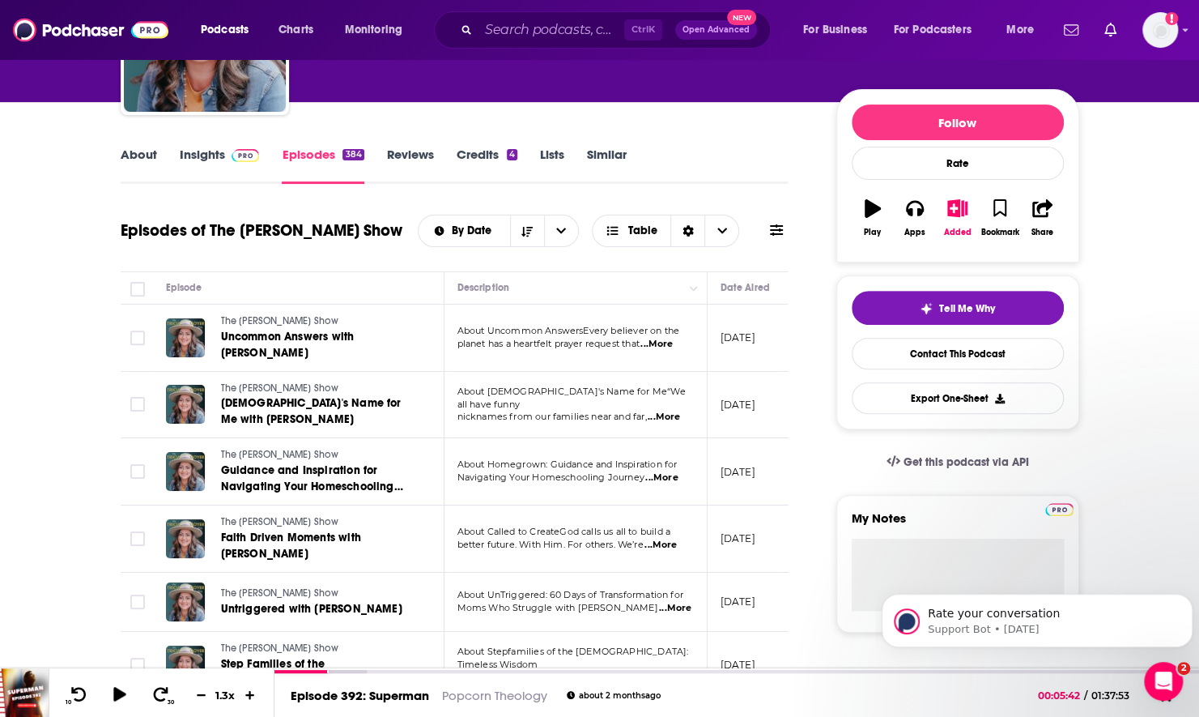
click at [136, 150] on link "About" at bounding box center [139, 165] width 36 height 37
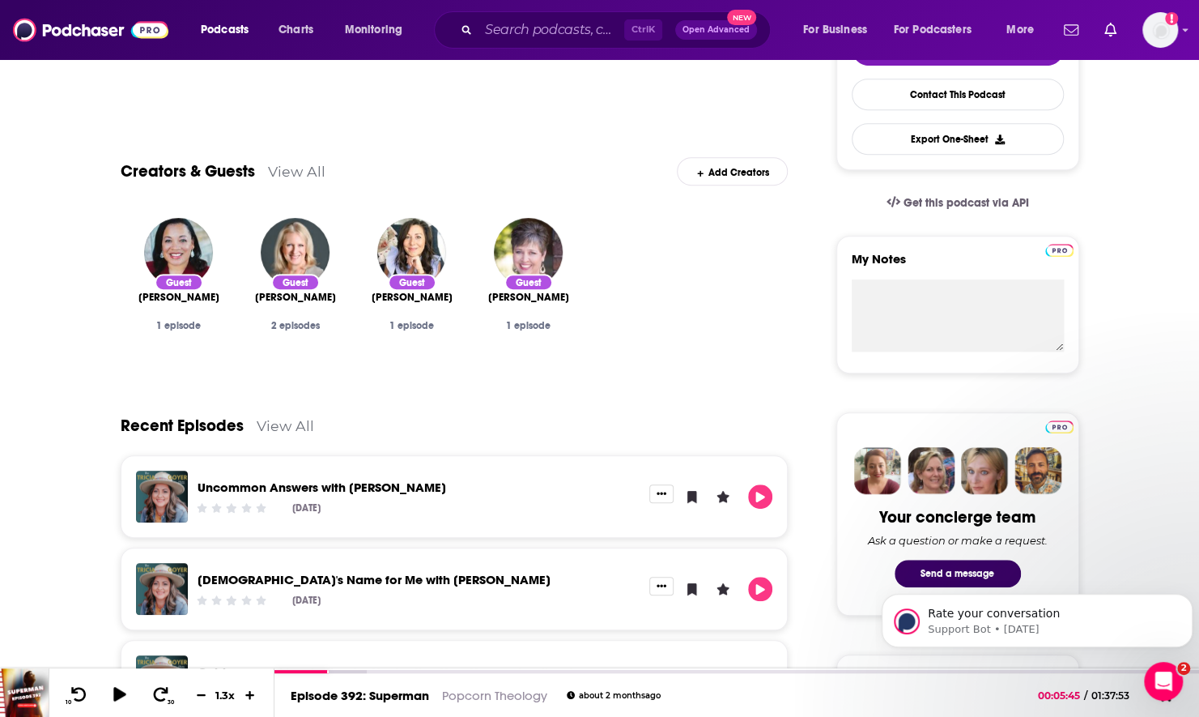
scroll to position [567, 0]
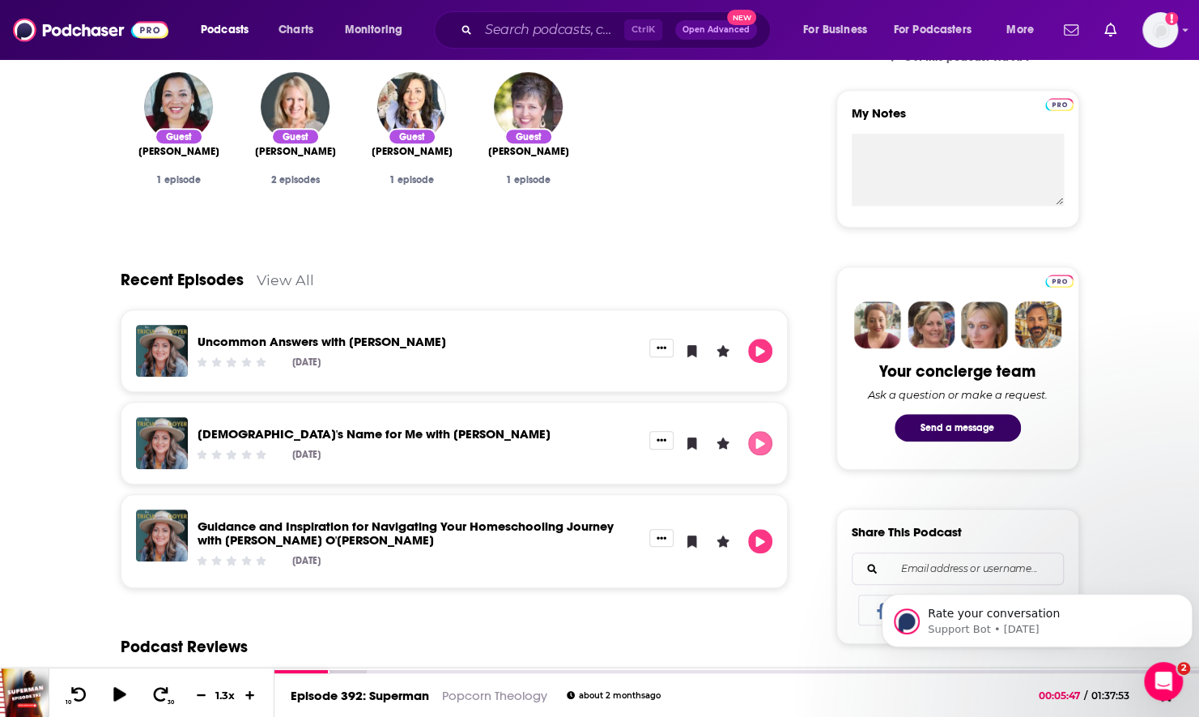
click at [756, 443] on icon "Play" at bounding box center [760, 443] width 9 height 11
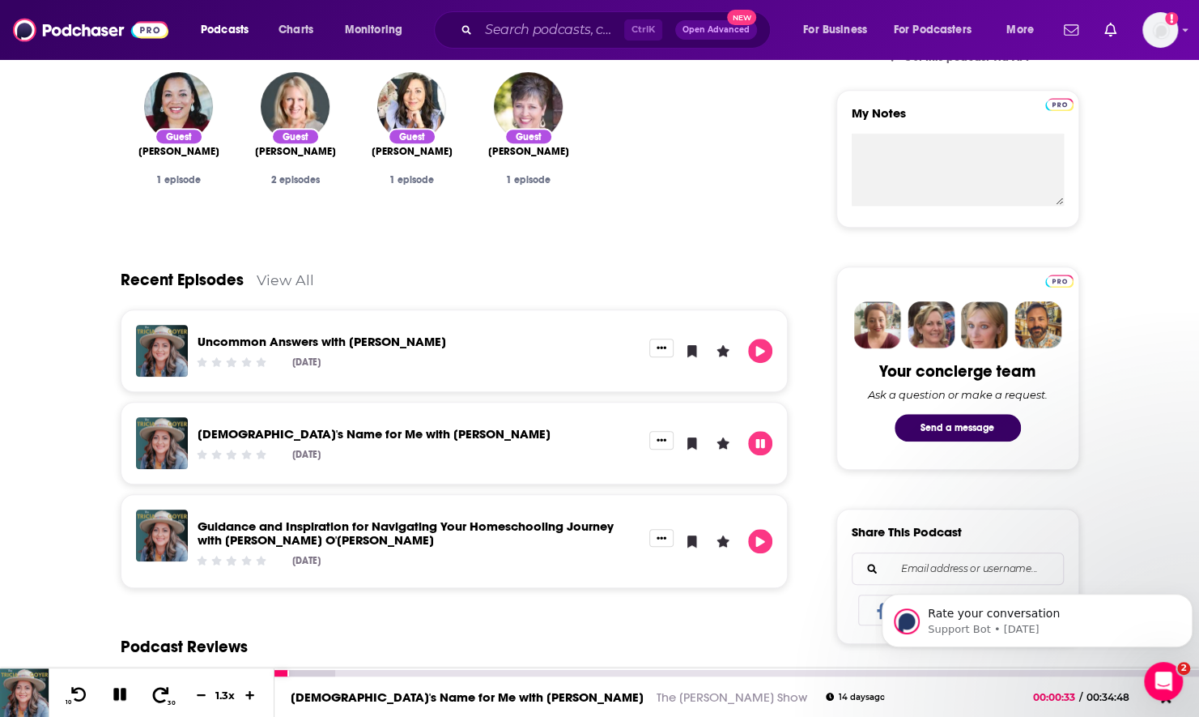
click at [160, 694] on icon at bounding box center [161, 694] width 20 height 16
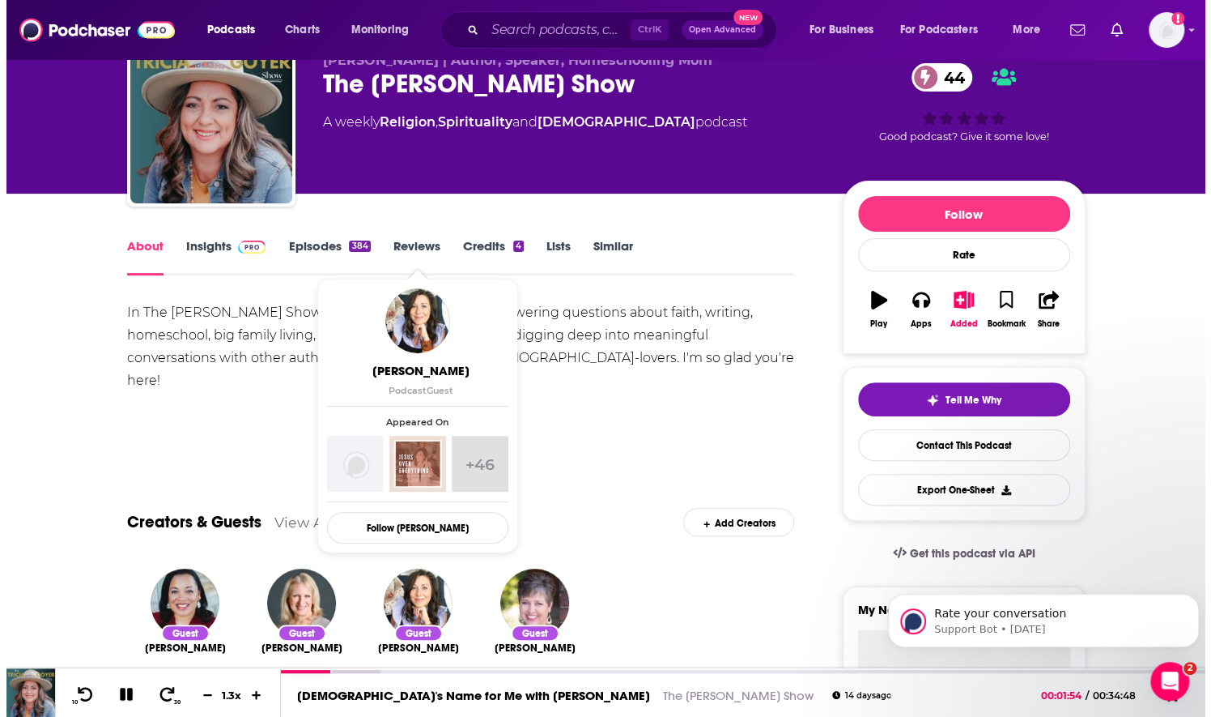
scroll to position [0, 0]
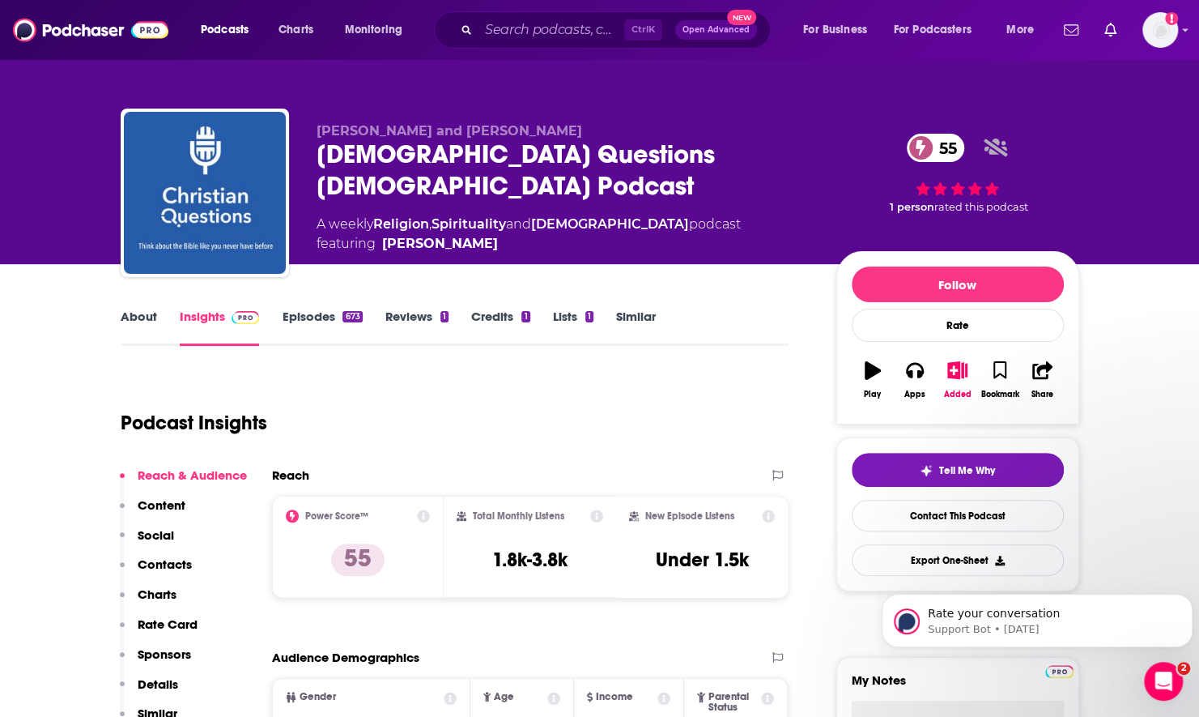
click at [124, 321] on link "About" at bounding box center [139, 327] width 36 height 37
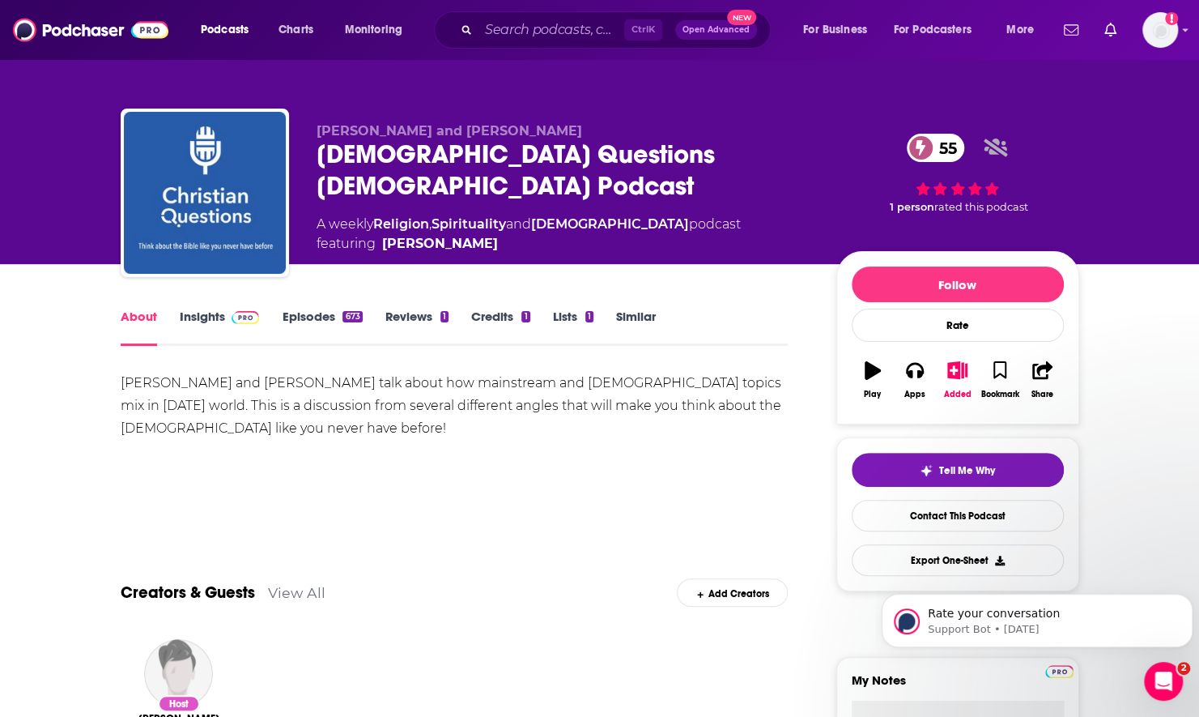
click at [201, 316] on link "Insights" at bounding box center [220, 327] width 80 height 37
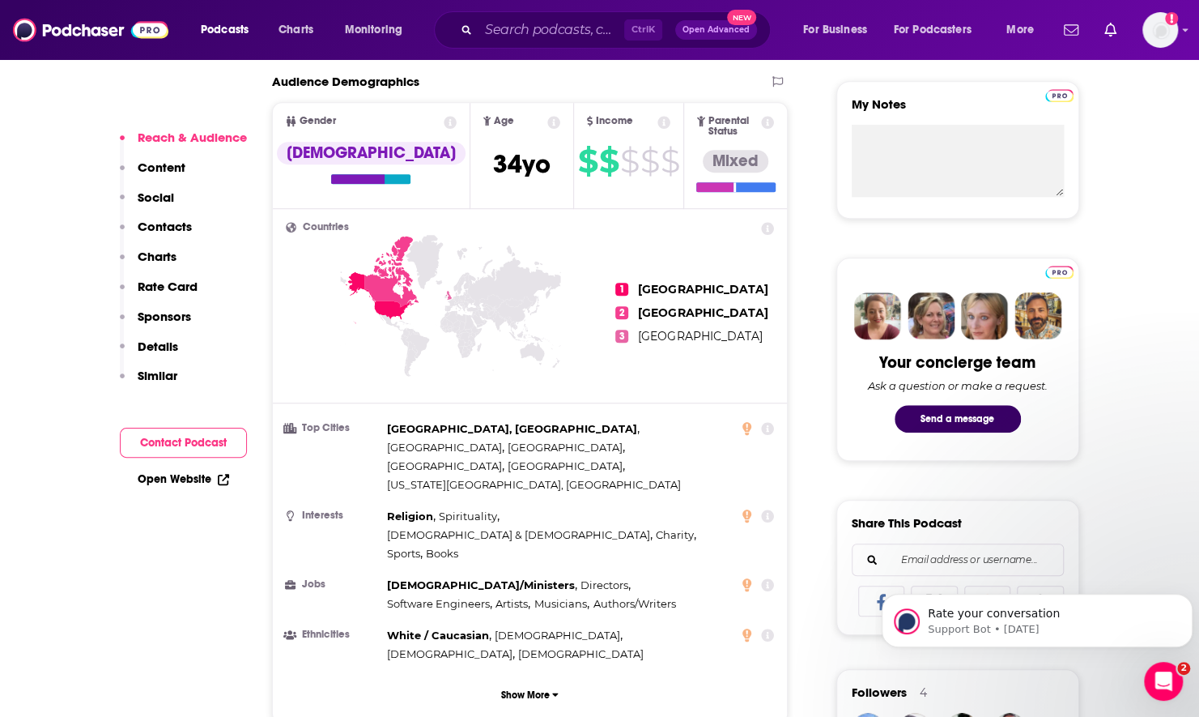
scroll to position [891, 0]
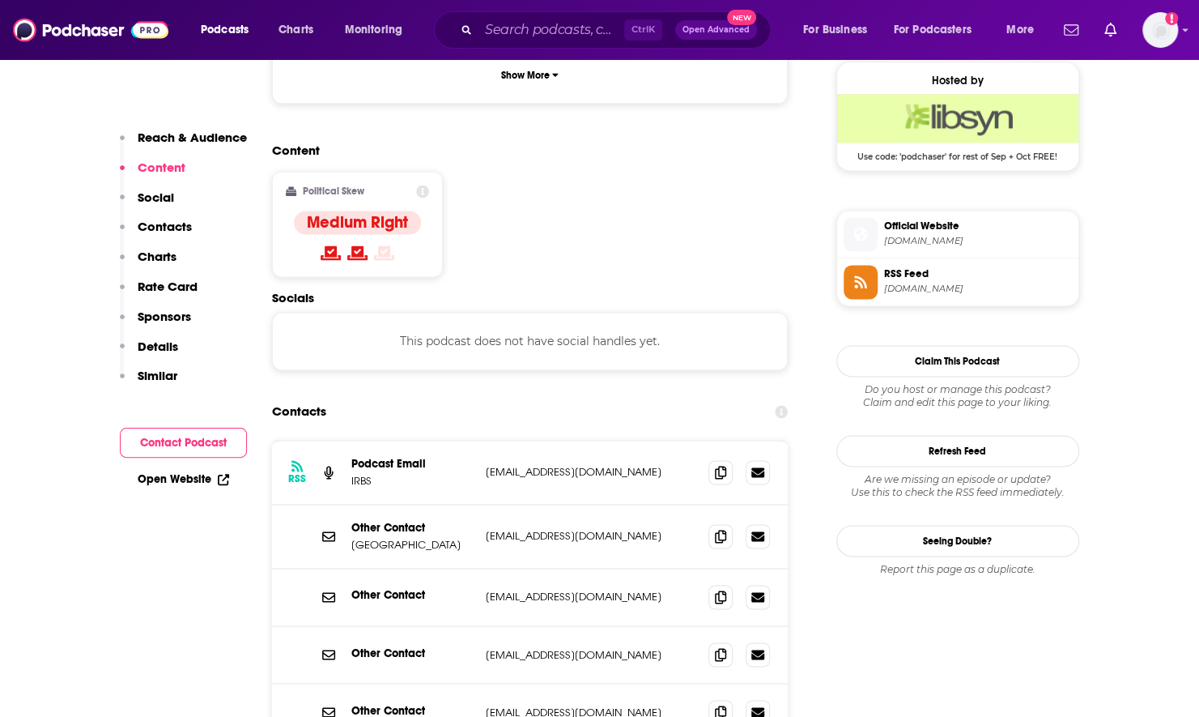
scroll to position [1215, 0]
